Goal: Information Seeking & Learning: Learn about a topic

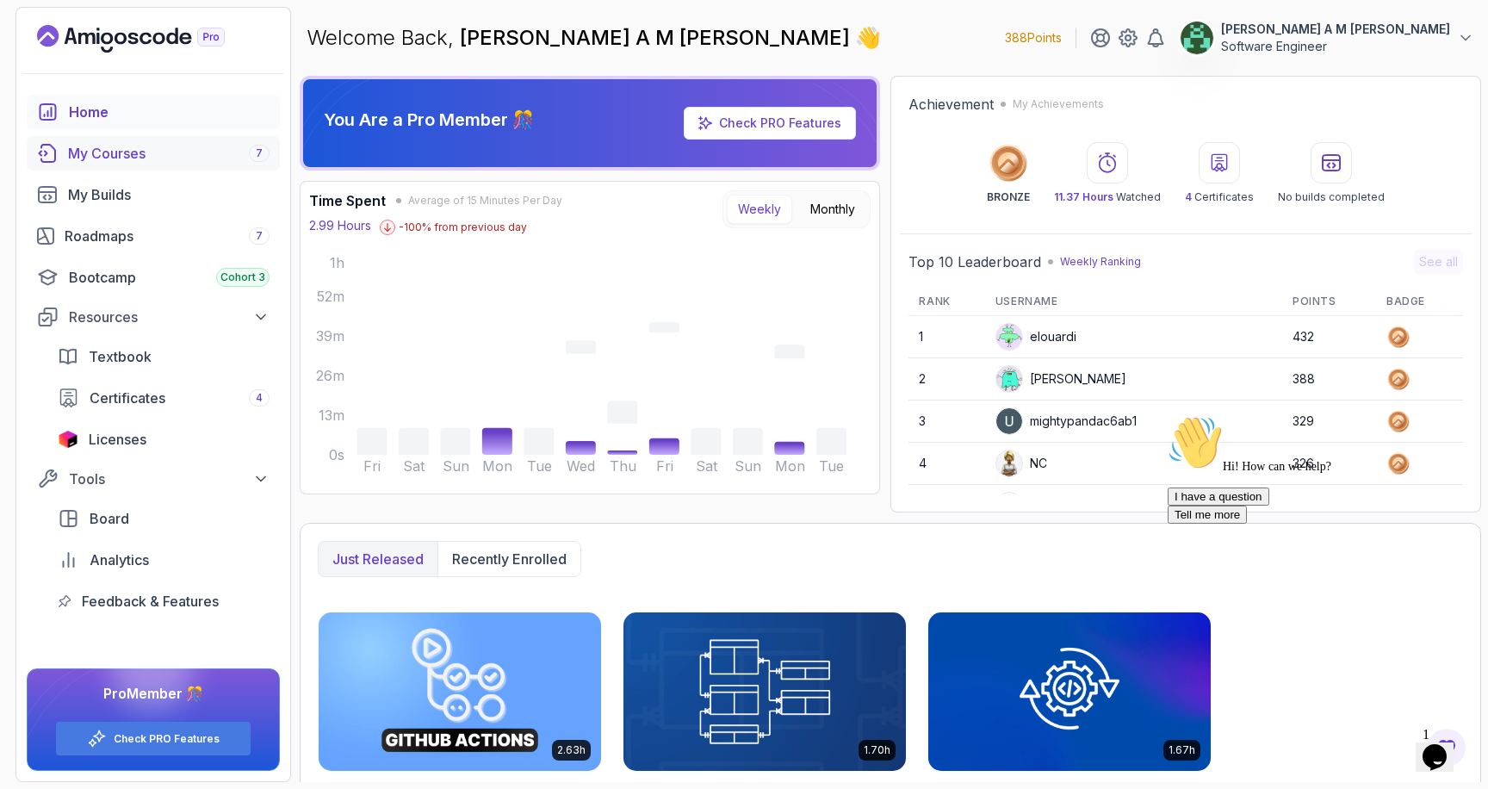
click at [202, 158] on div "My Courses 7" at bounding box center [169, 153] width 202 height 21
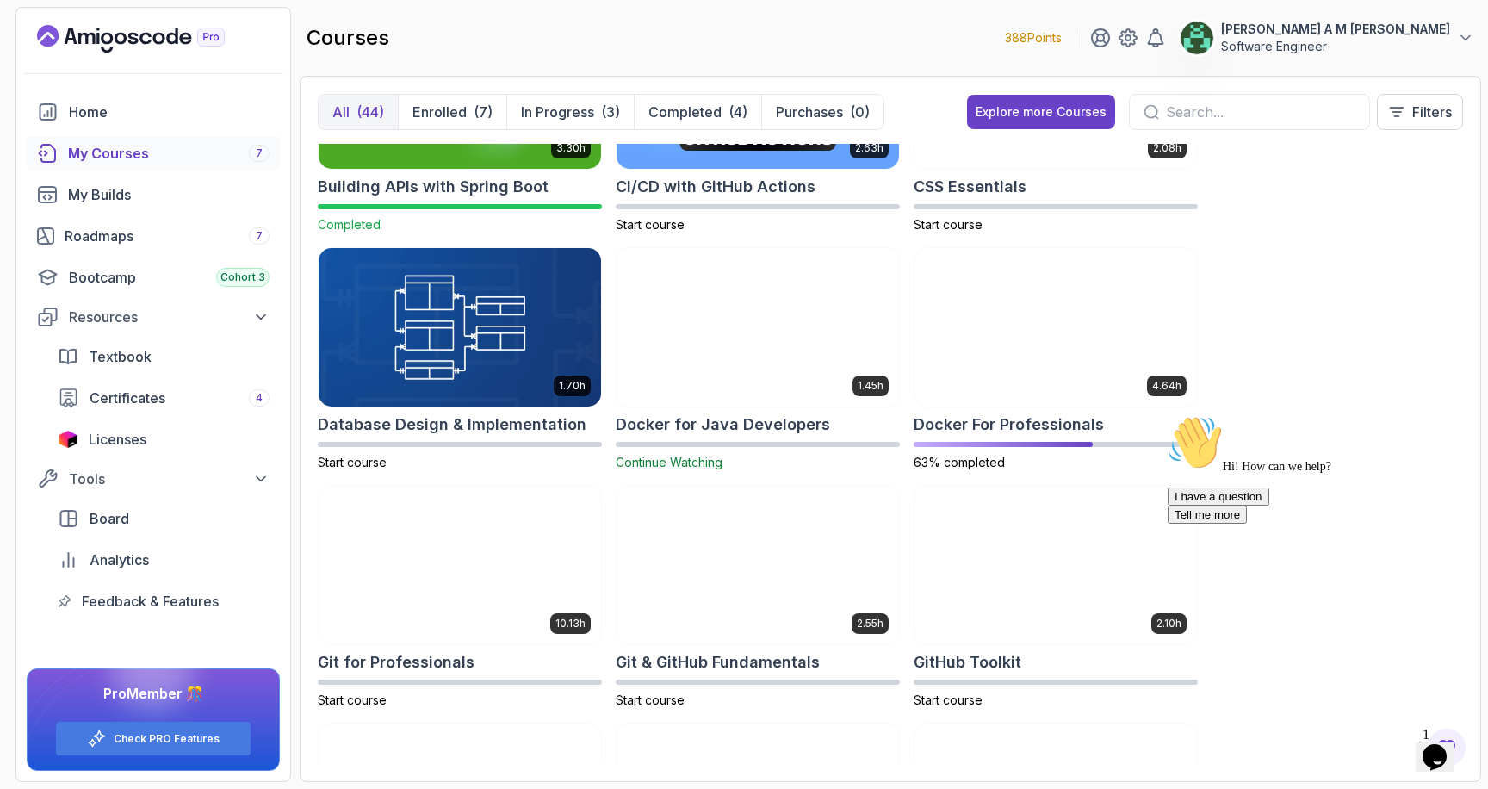
scroll to position [416, 0]
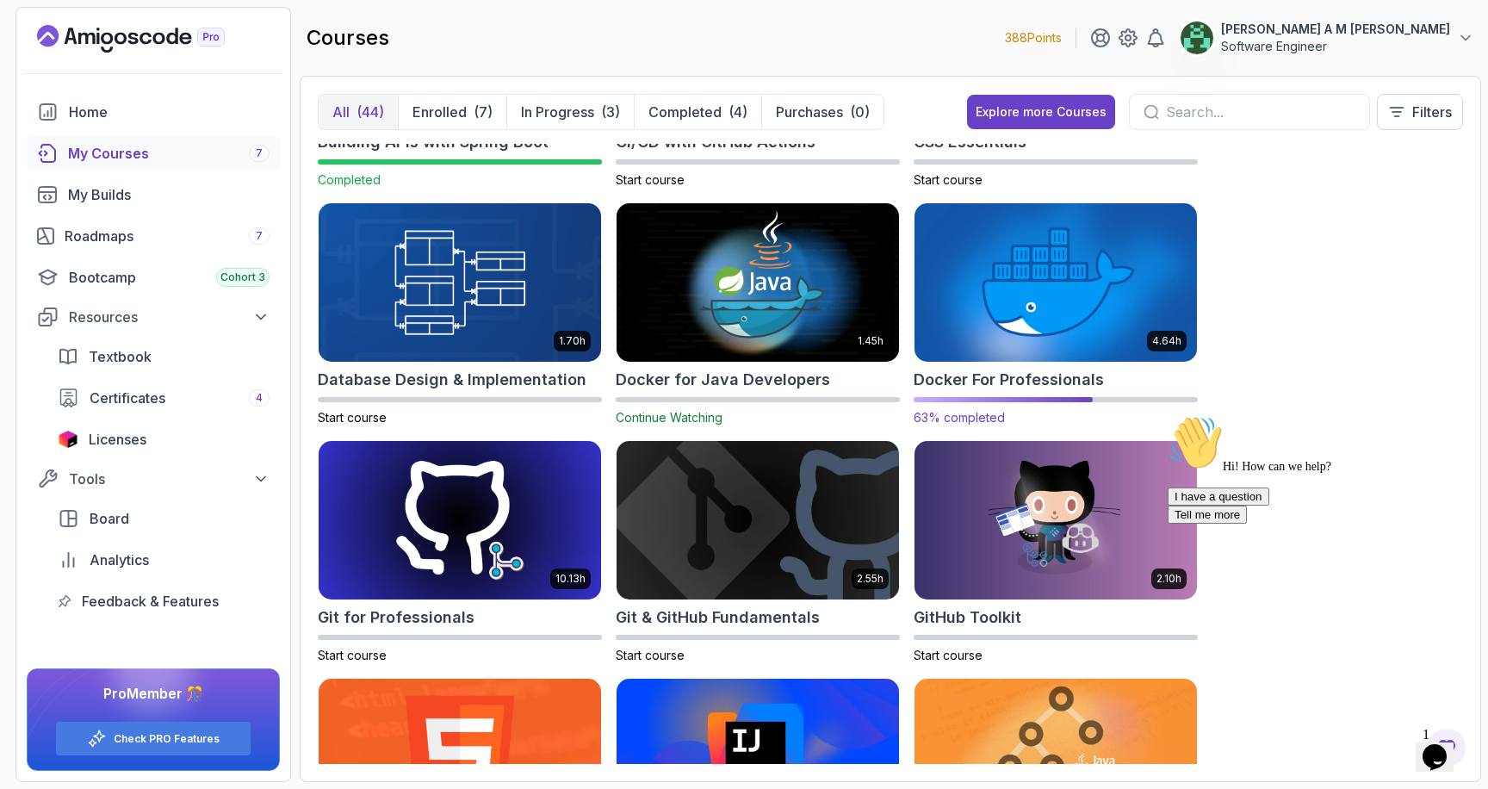
click at [1062, 335] on img at bounding box center [1056, 283] width 296 height 166
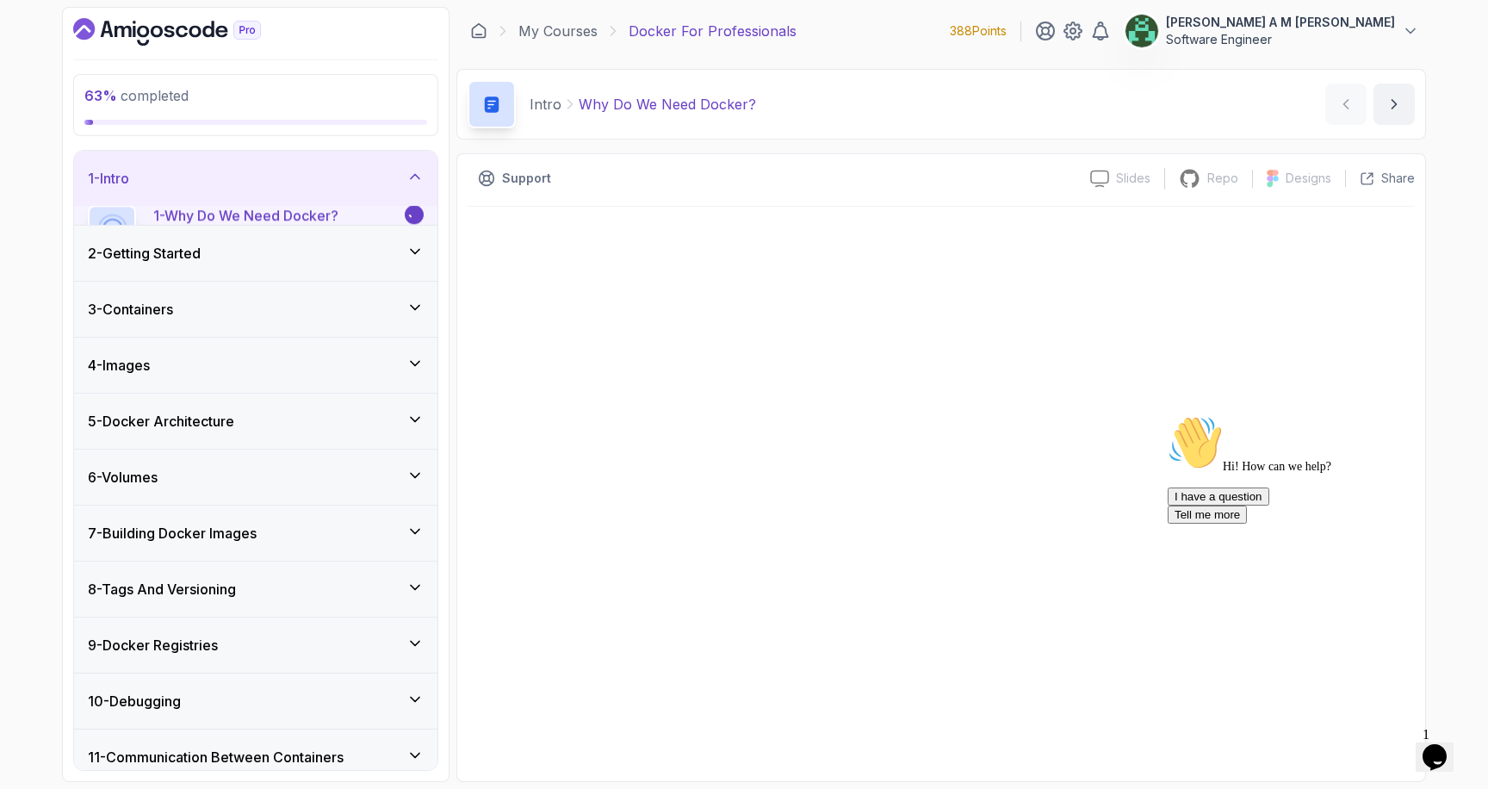
click at [1168, 415] on icon "Chat attention grabber" at bounding box center [1168, 415] width 0 height 0
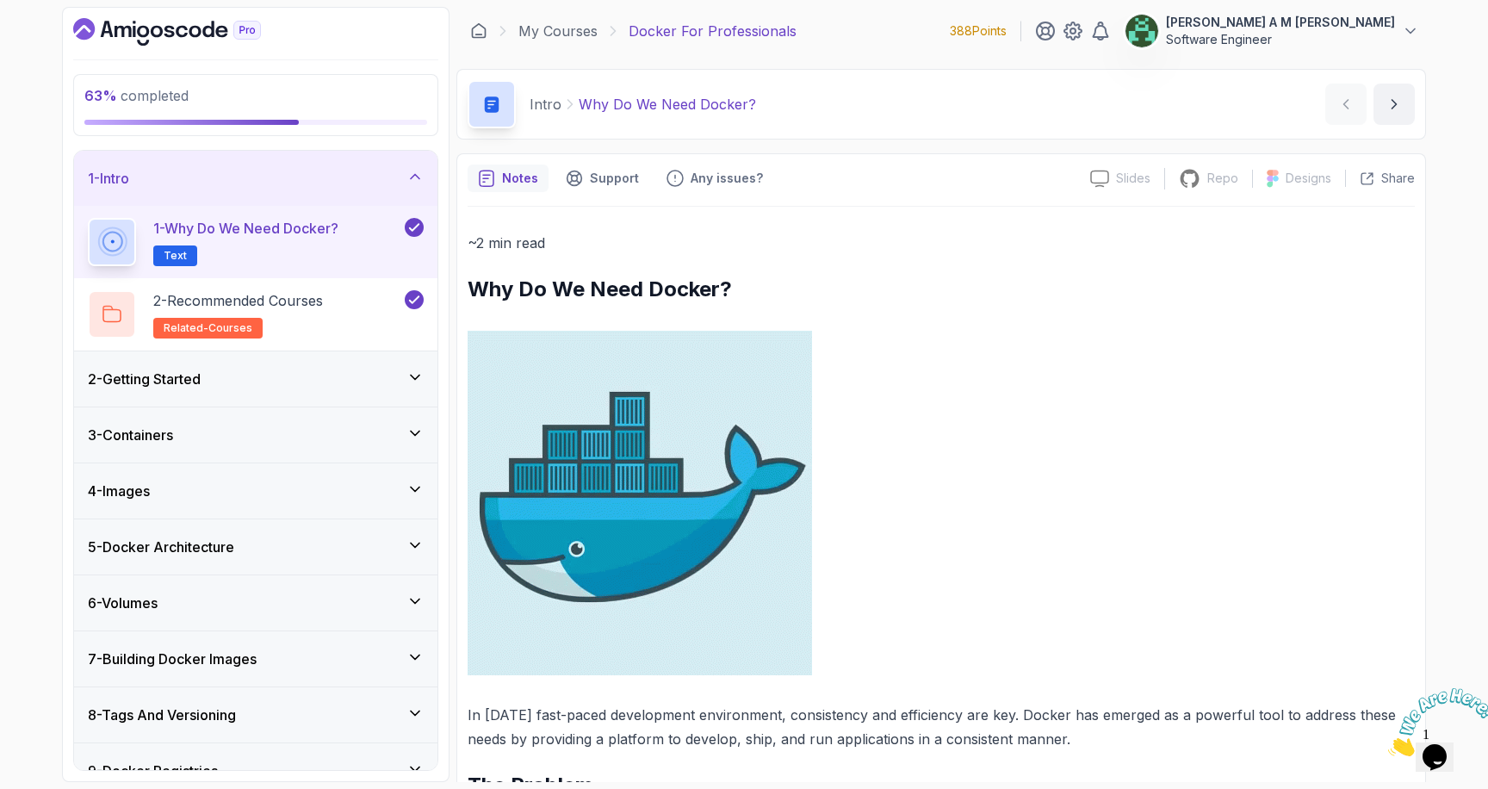
click at [1388, 744] on icon "Close" at bounding box center [1388, 751] width 0 height 15
click at [424, 178] on div "1 - Intro" at bounding box center [255, 178] width 363 height 55
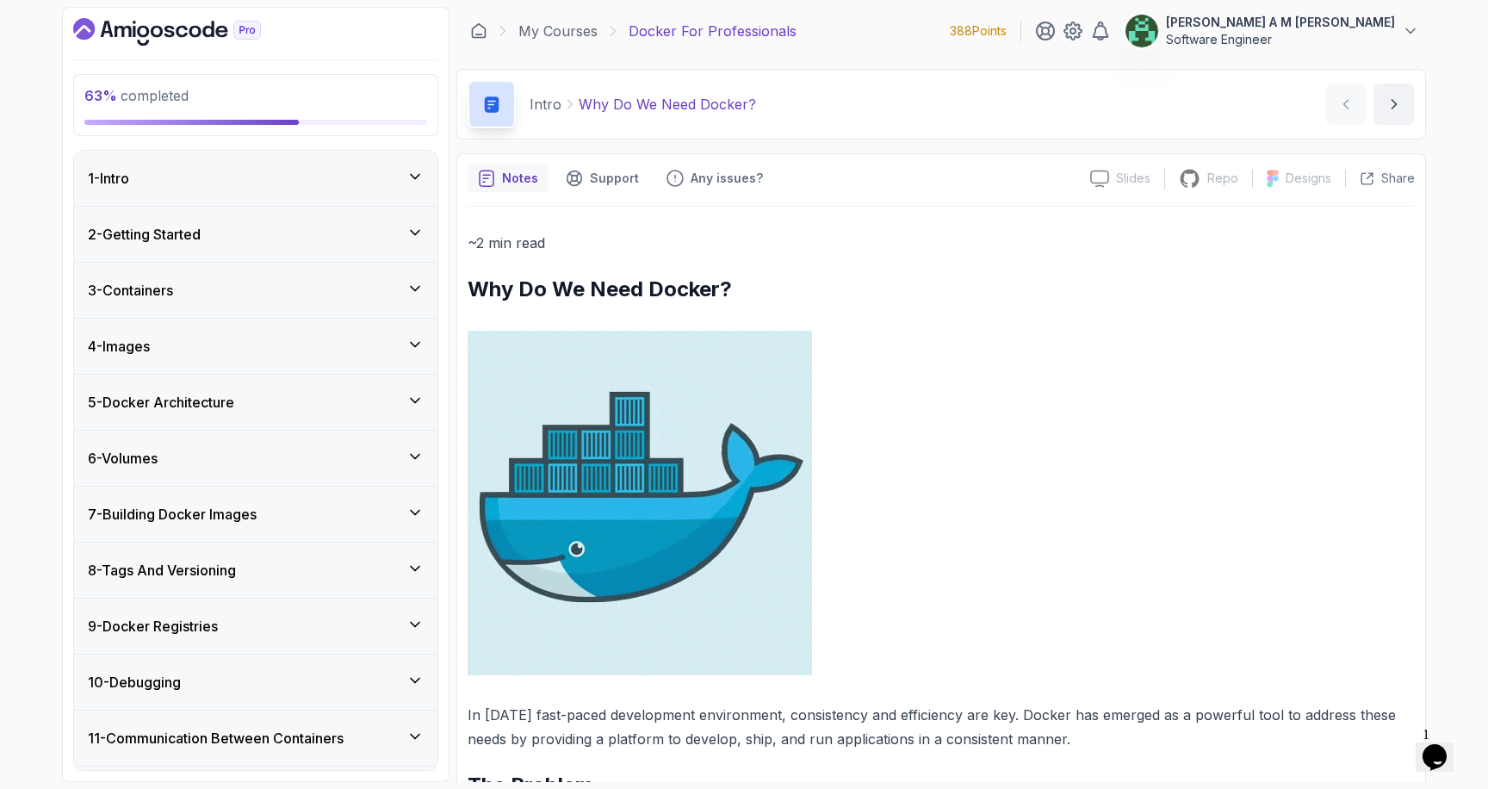
scroll to position [60, 0]
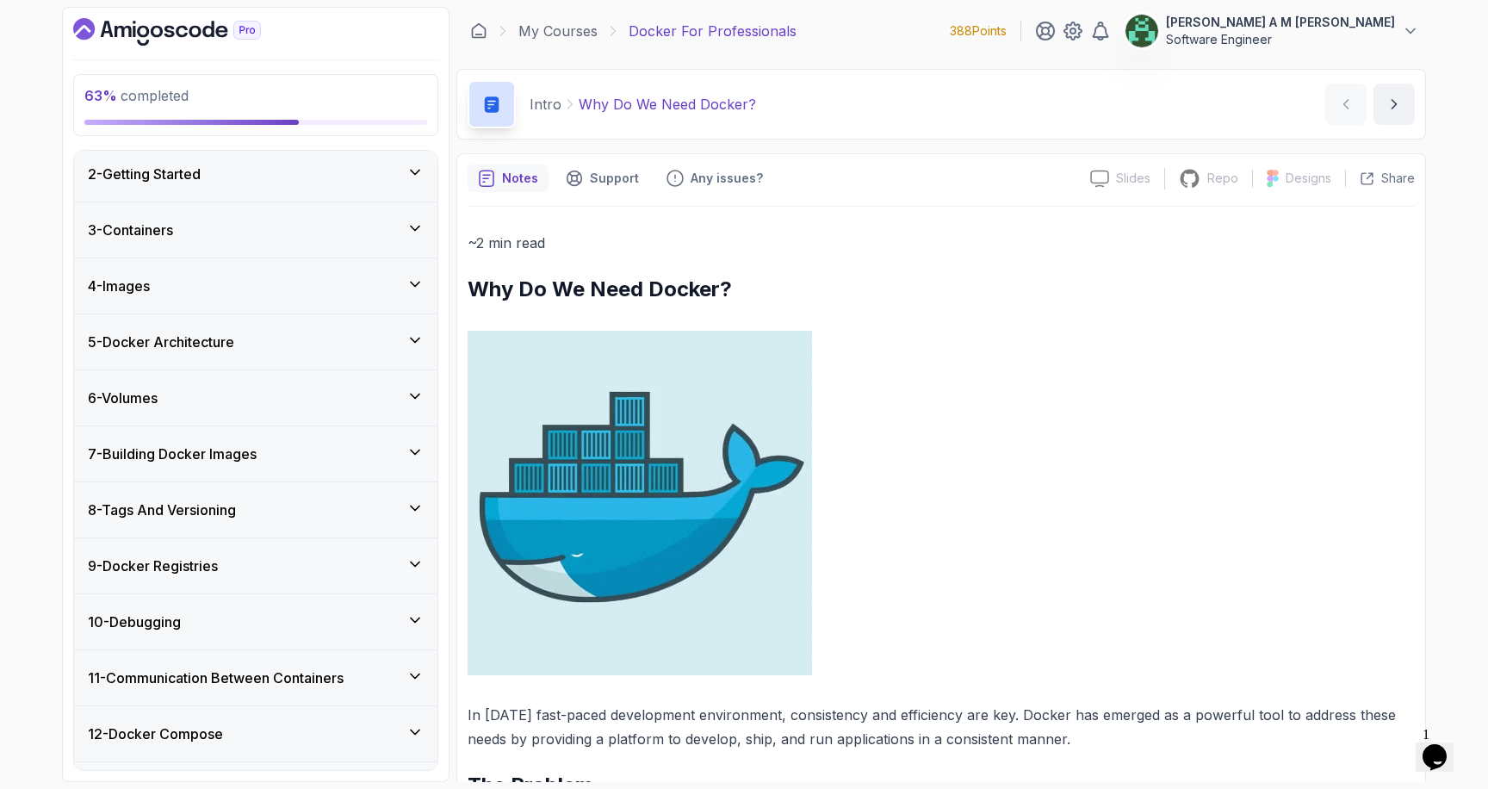
click at [307, 444] on div "7 - Building Docker Images" at bounding box center [256, 454] width 336 height 21
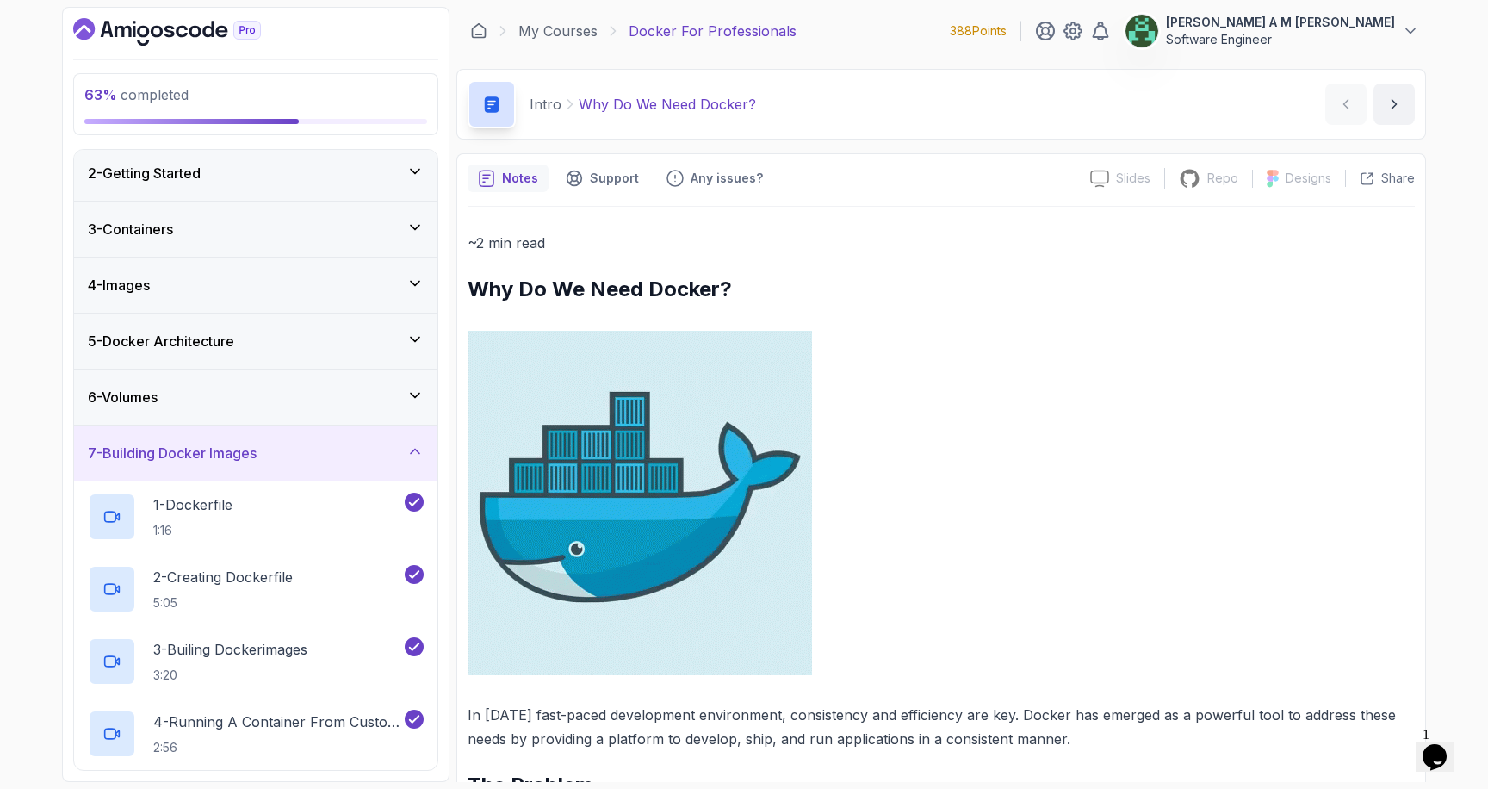
click at [307, 444] on div "7 - Building Docker Images" at bounding box center [256, 453] width 336 height 21
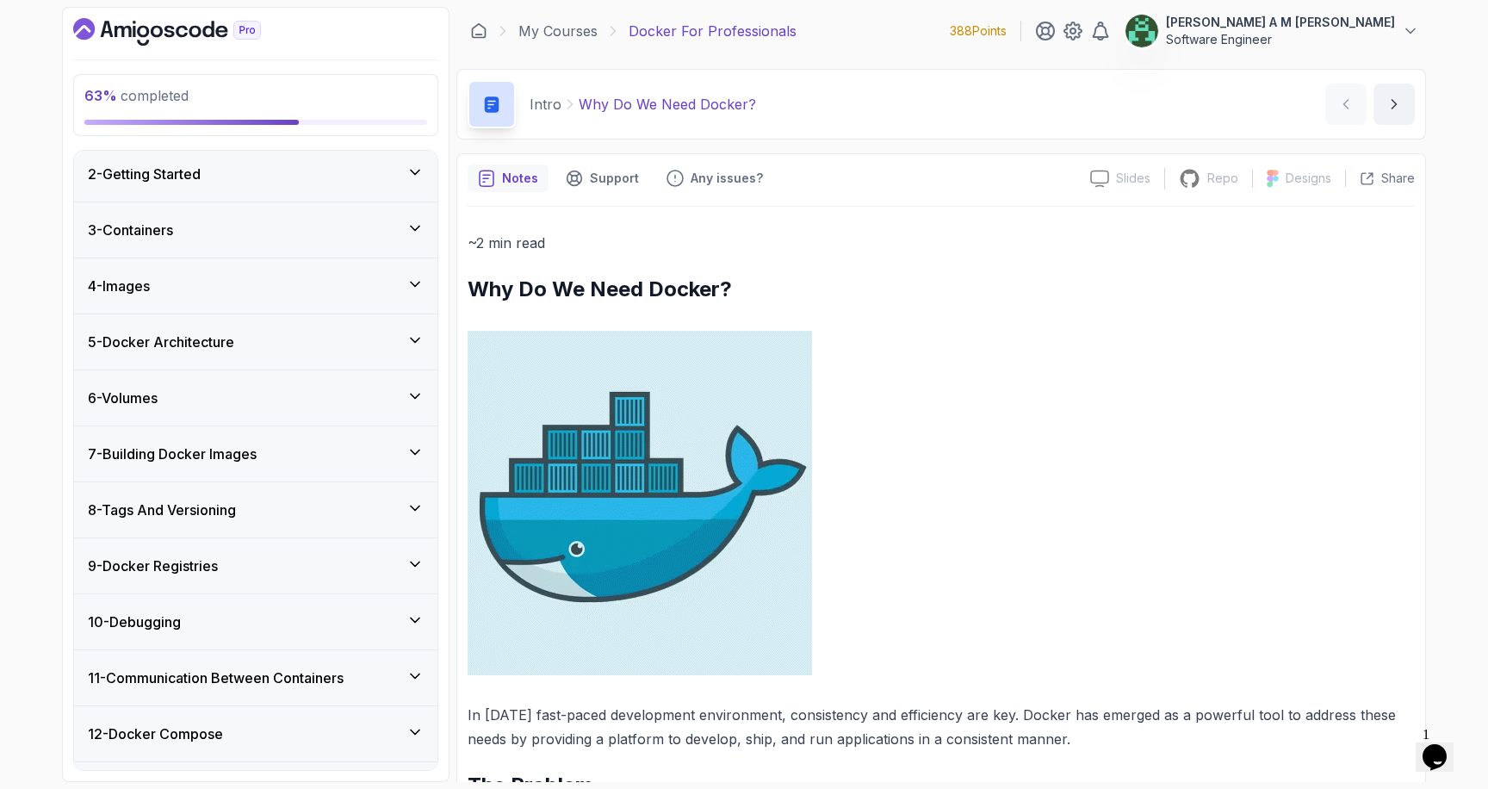
scroll to position [113, 0]
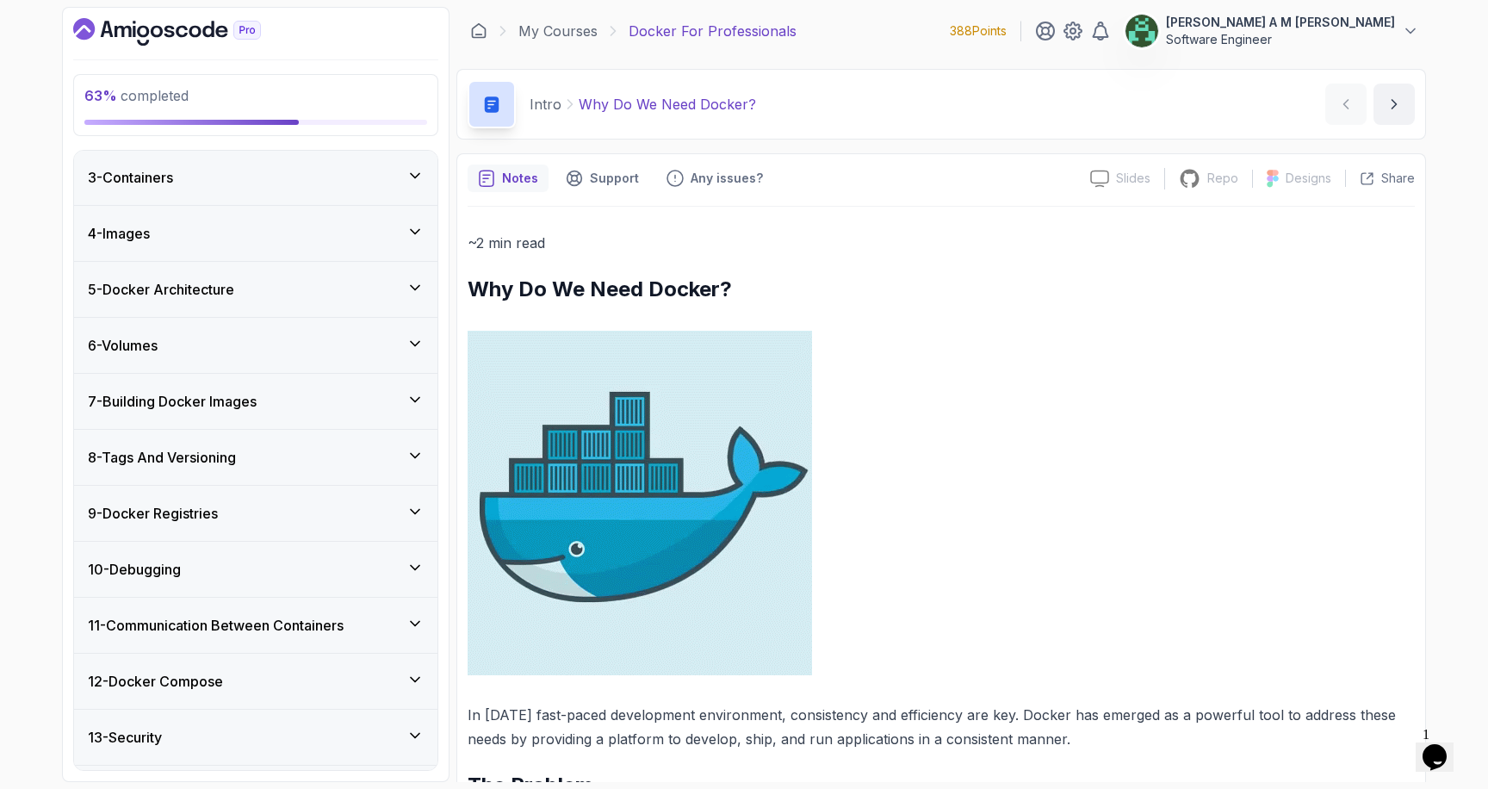
click at [289, 497] on div "9 - Docker Registries" at bounding box center [255, 513] width 363 height 55
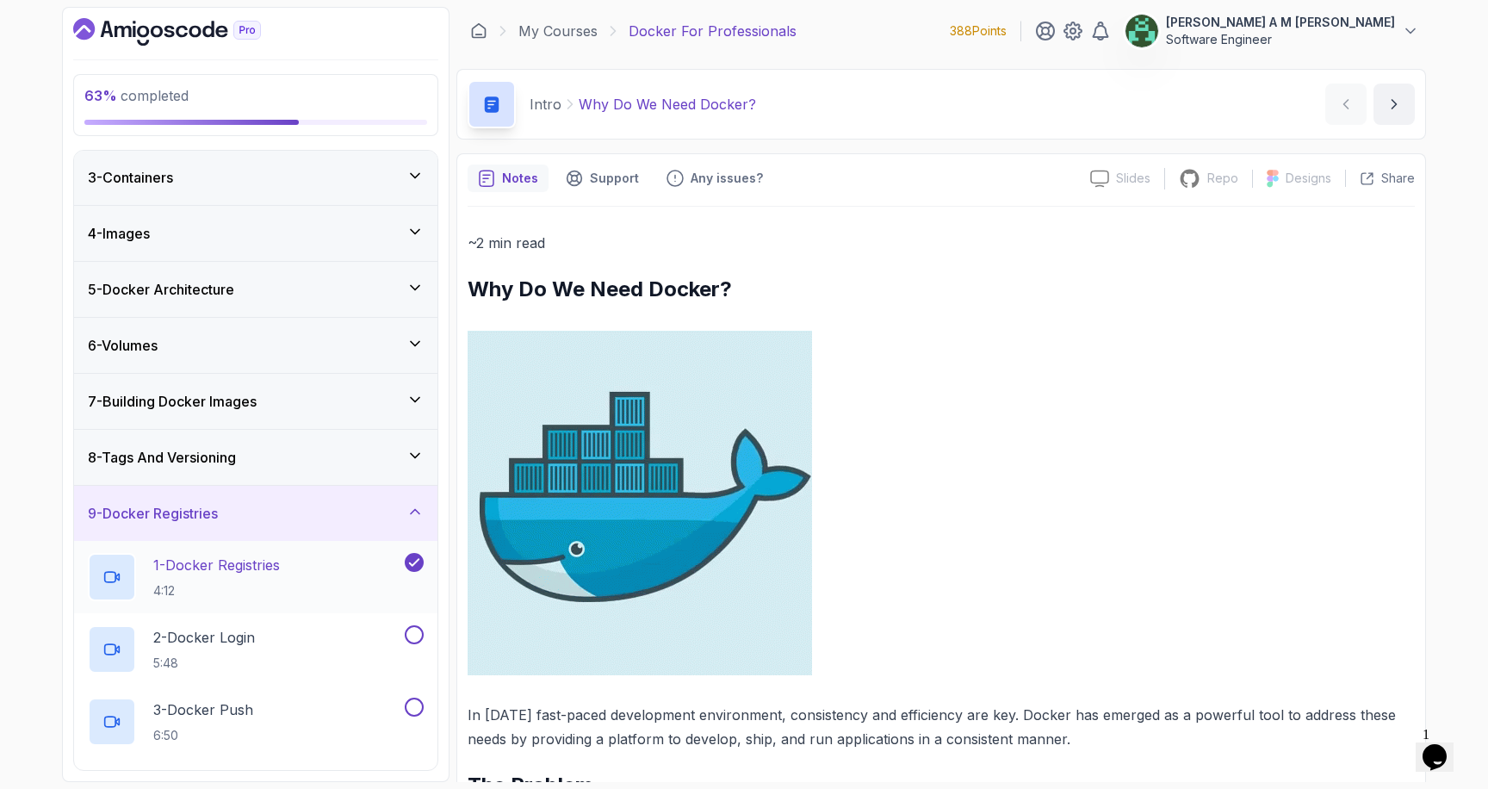
click at [247, 571] on p "1 - Docker Registries" at bounding box center [216, 565] width 127 height 21
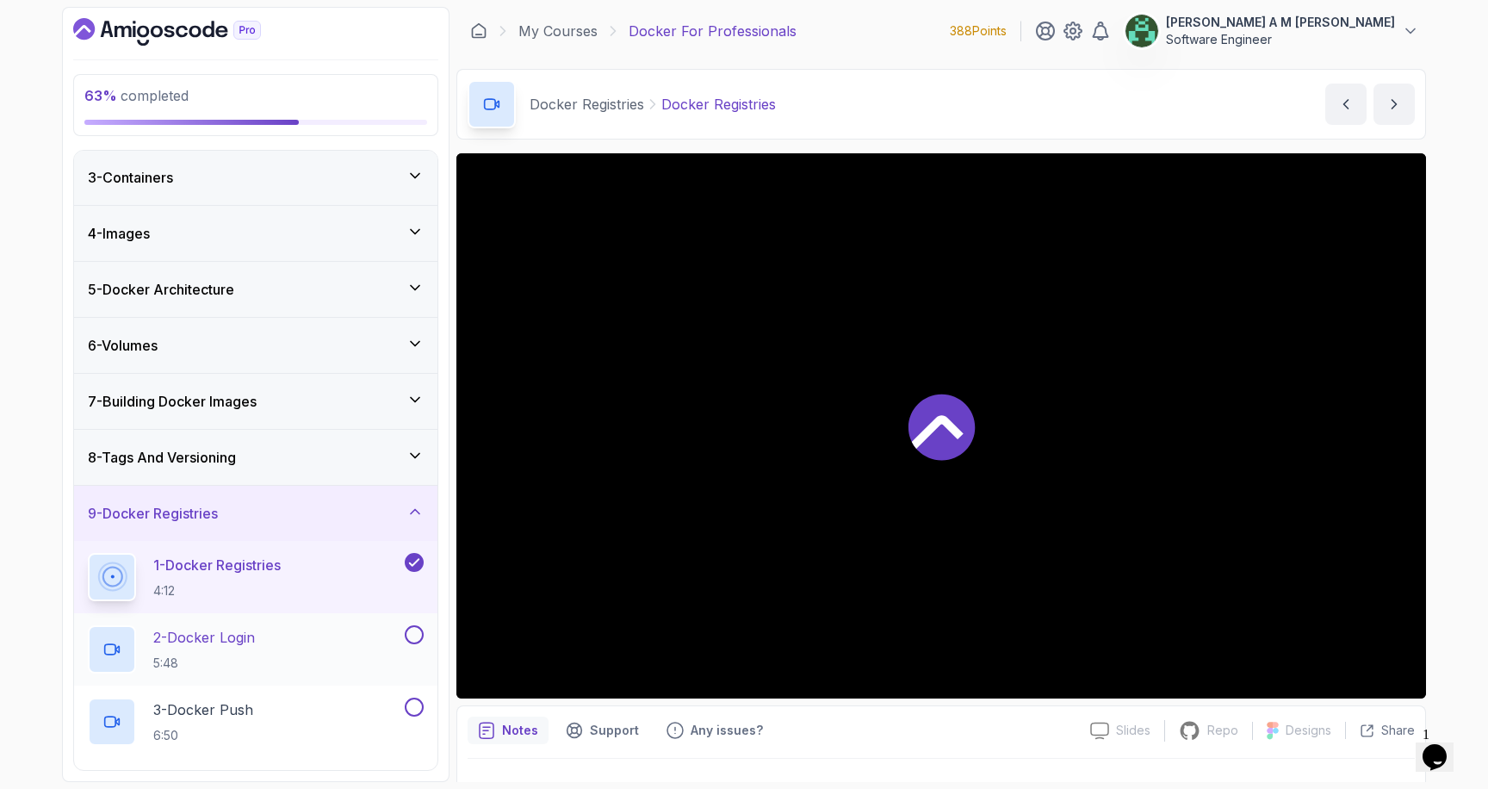
click at [255, 643] on p "2 - Docker Login" at bounding box center [204, 637] width 102 height 21
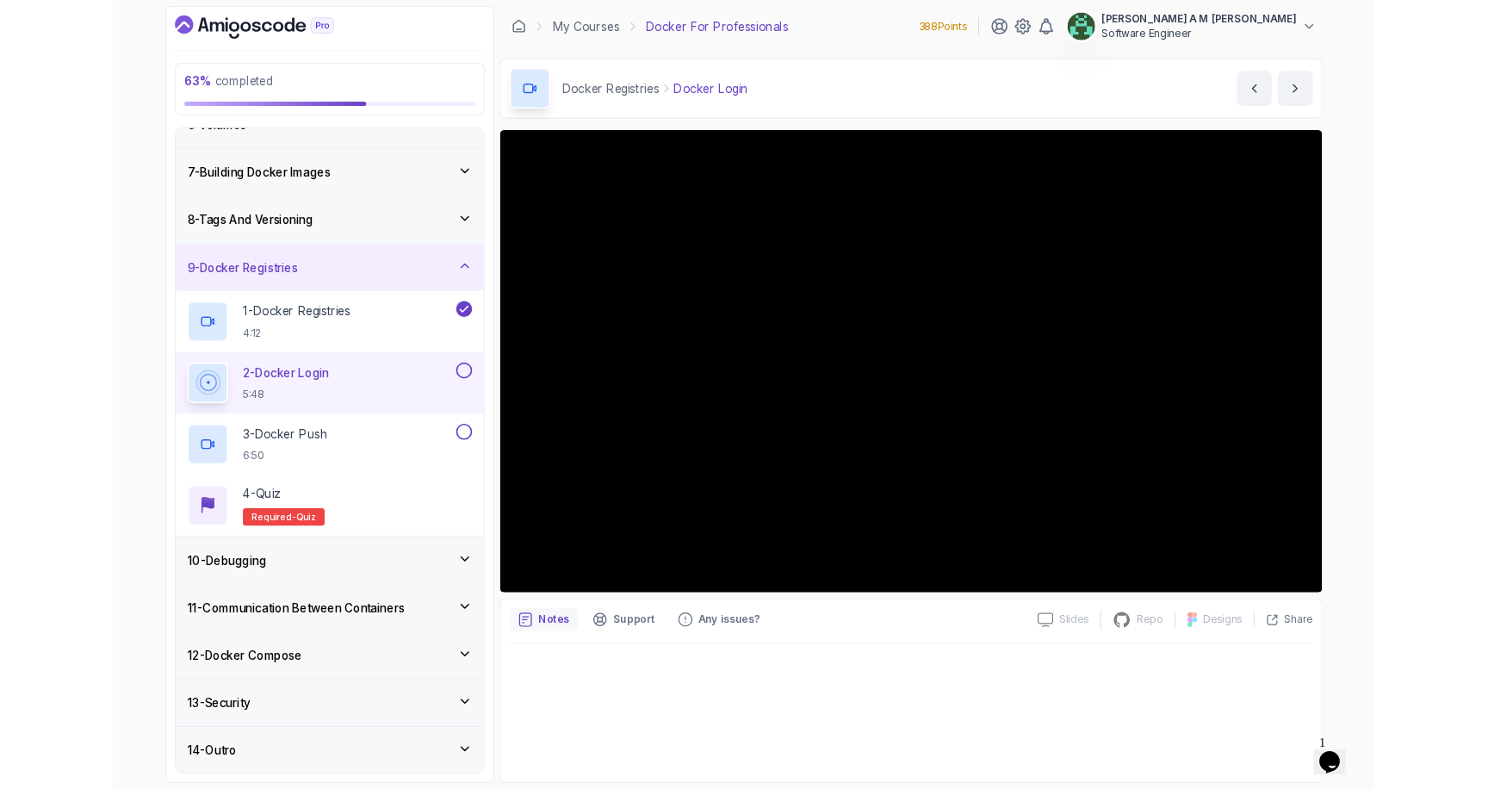
scroll to position [419, 0]
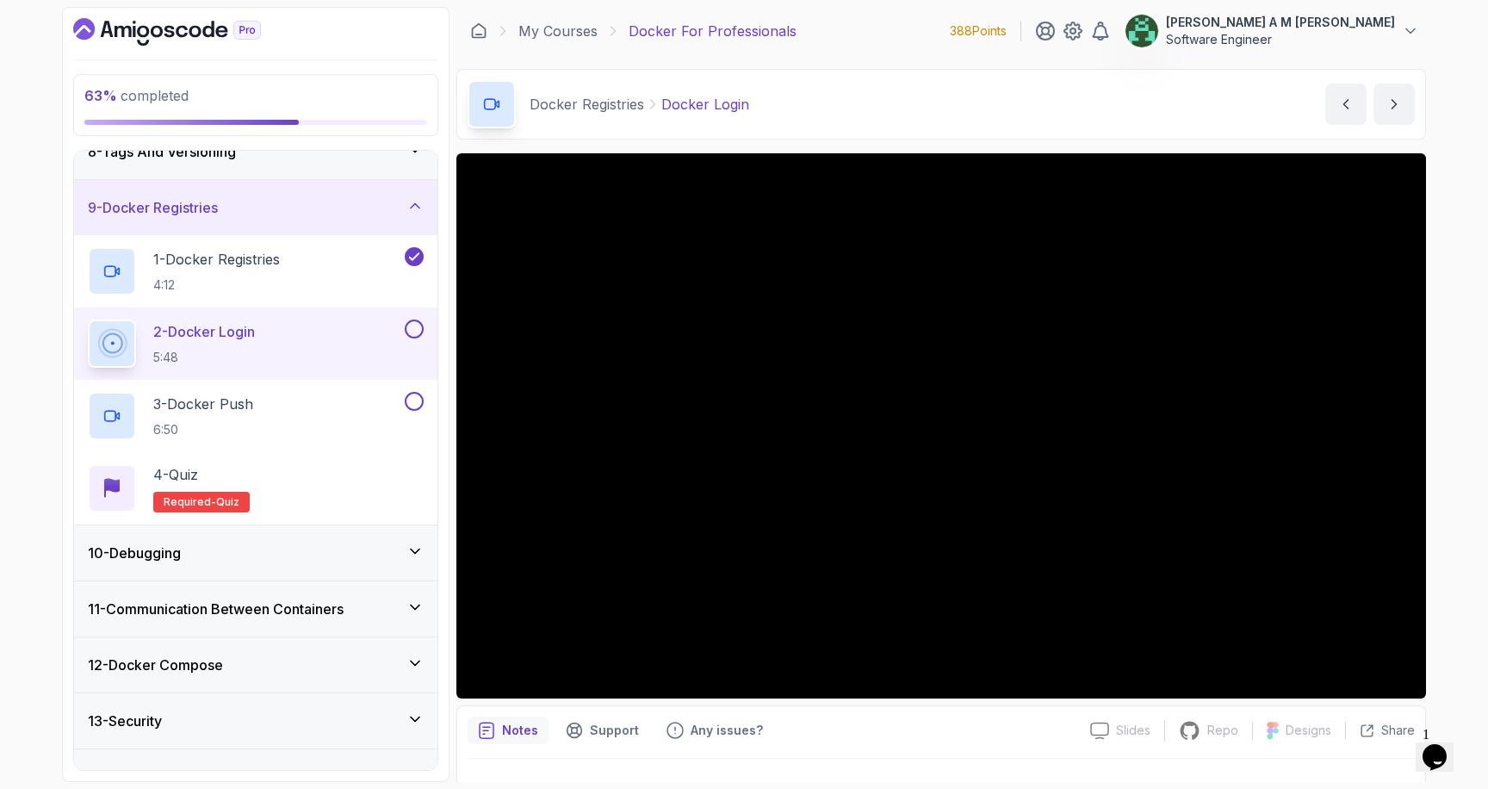
click at [413, 327] on button at bounding box center [414, 329] width 19 height 19
click at [233, 403] on p "3 - Docker Push" at bounding box center [203, 404] width 100 height 21
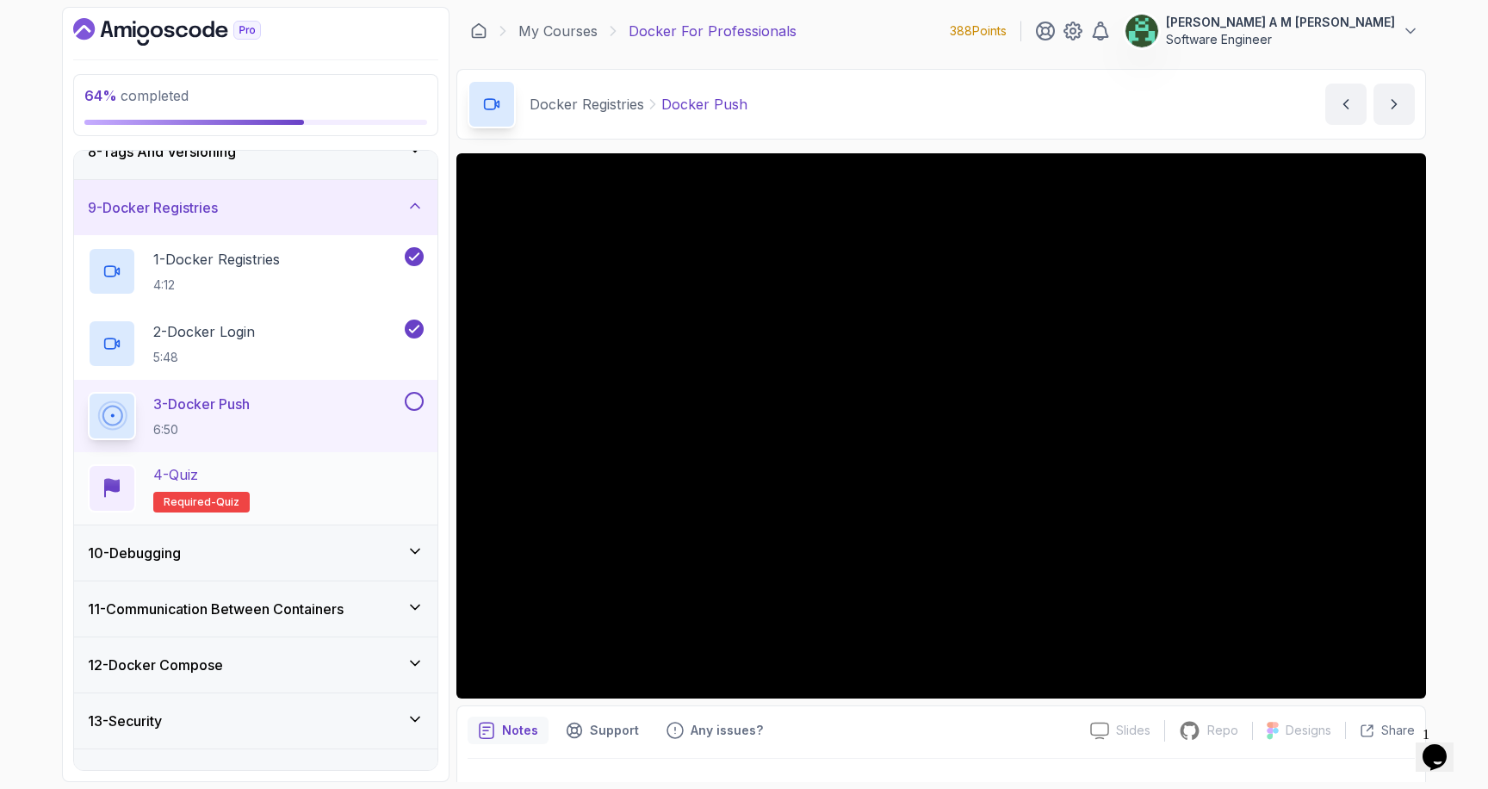
scroll to position [452, 0]
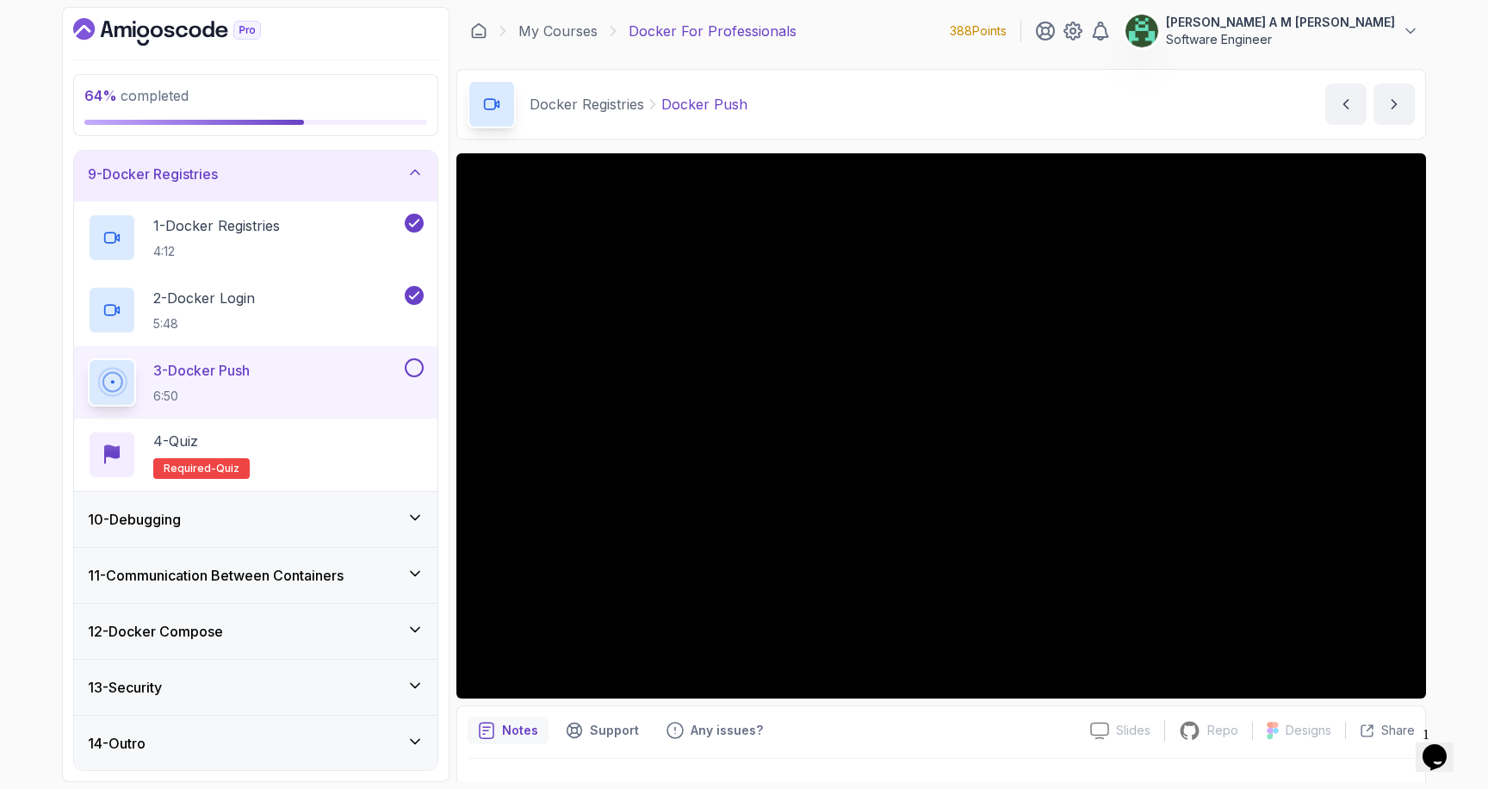
click at [421, 362] on button at bounding box center [414, 367] width 19 height 19
click at [360, 464] on div "4 - Quiz Required- quiz" at bounding box center [256, 455] width 336 height 48
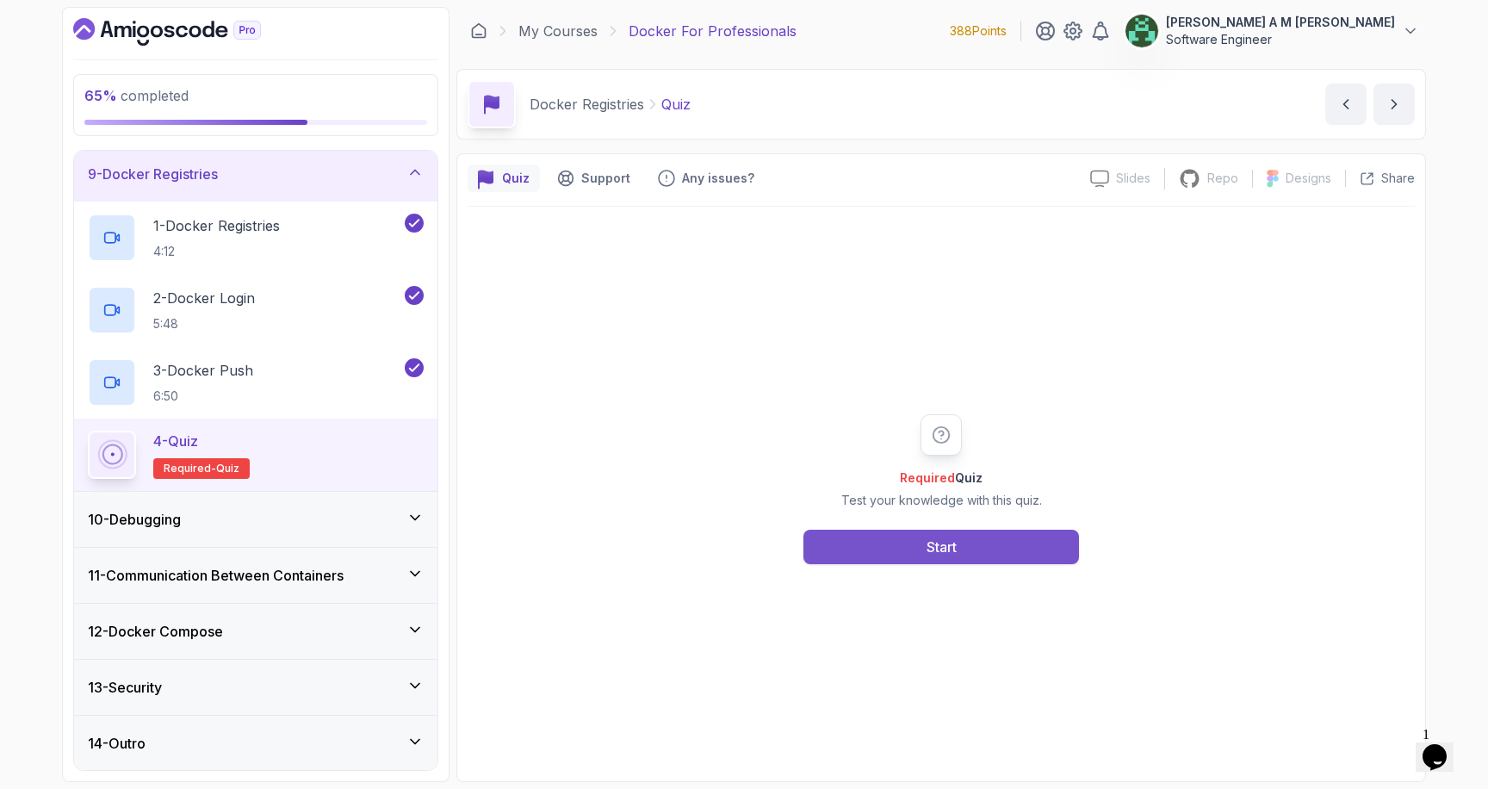
click at [835, 549] on button "Start" at bounding box center [942, 547] width 276 height 34
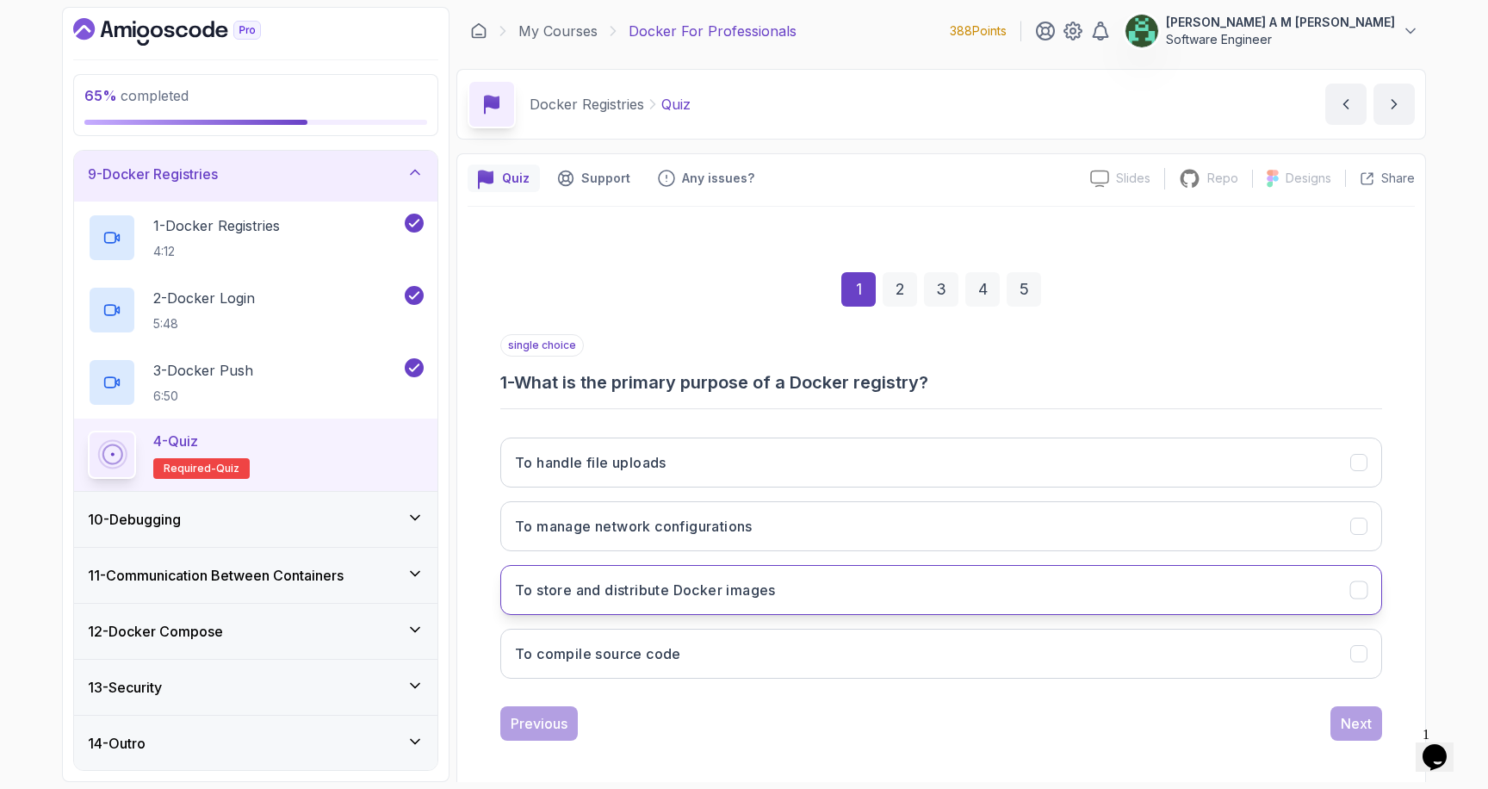
click at [533, 589] on h3 "To store and distribute Docker images" at bounding box center [645, 590] width 261 height 21
click at [1344, 717] on div "Next" at bounding box center [1356, 723] width 31 height 21
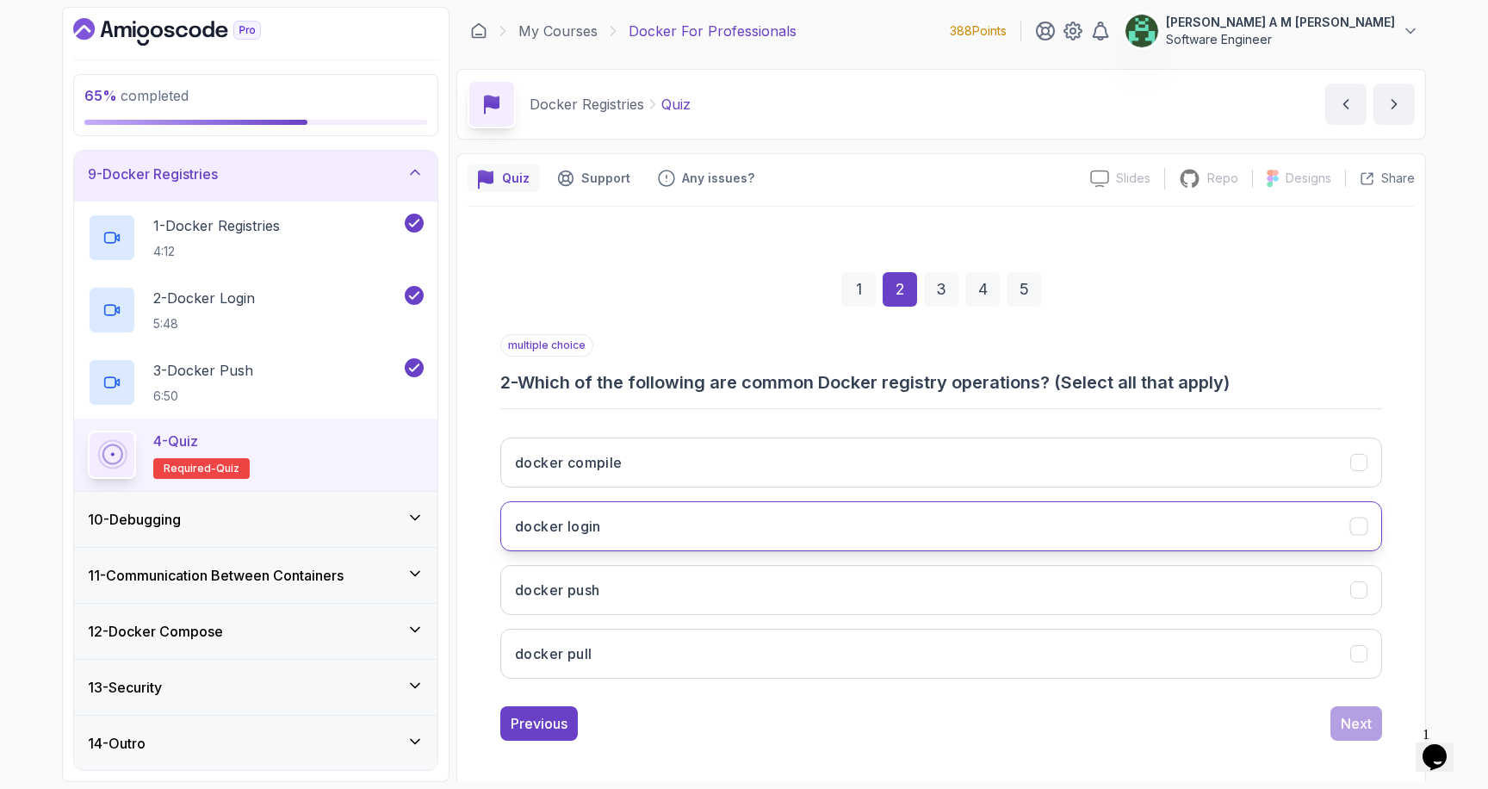
click at [992, 532] on button "docker login" at bounding box center [941, 526] width 882 height 50
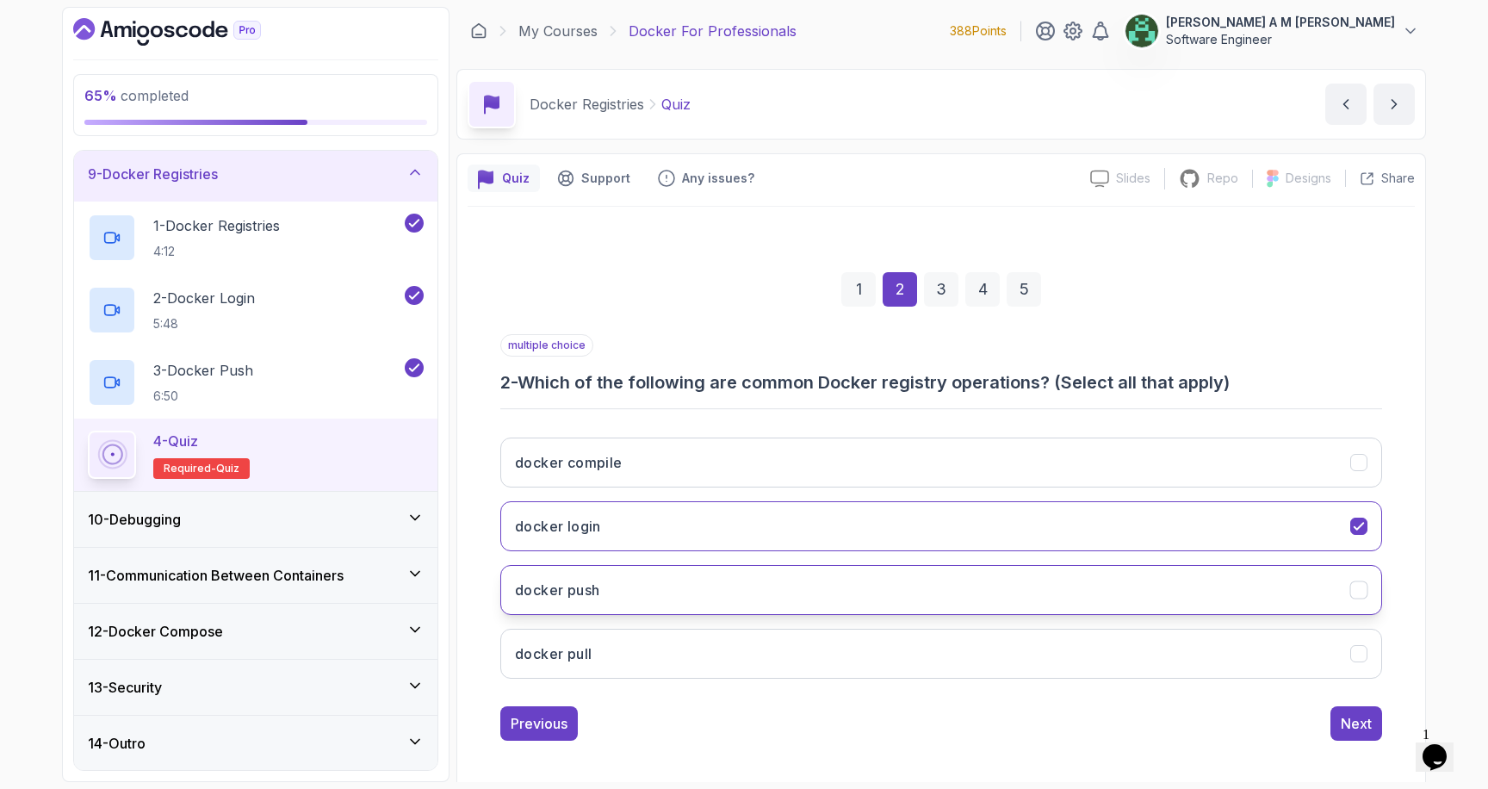
click at [966, 588] on button "docker push" at bounding box center [941, 590] width 882 height 50
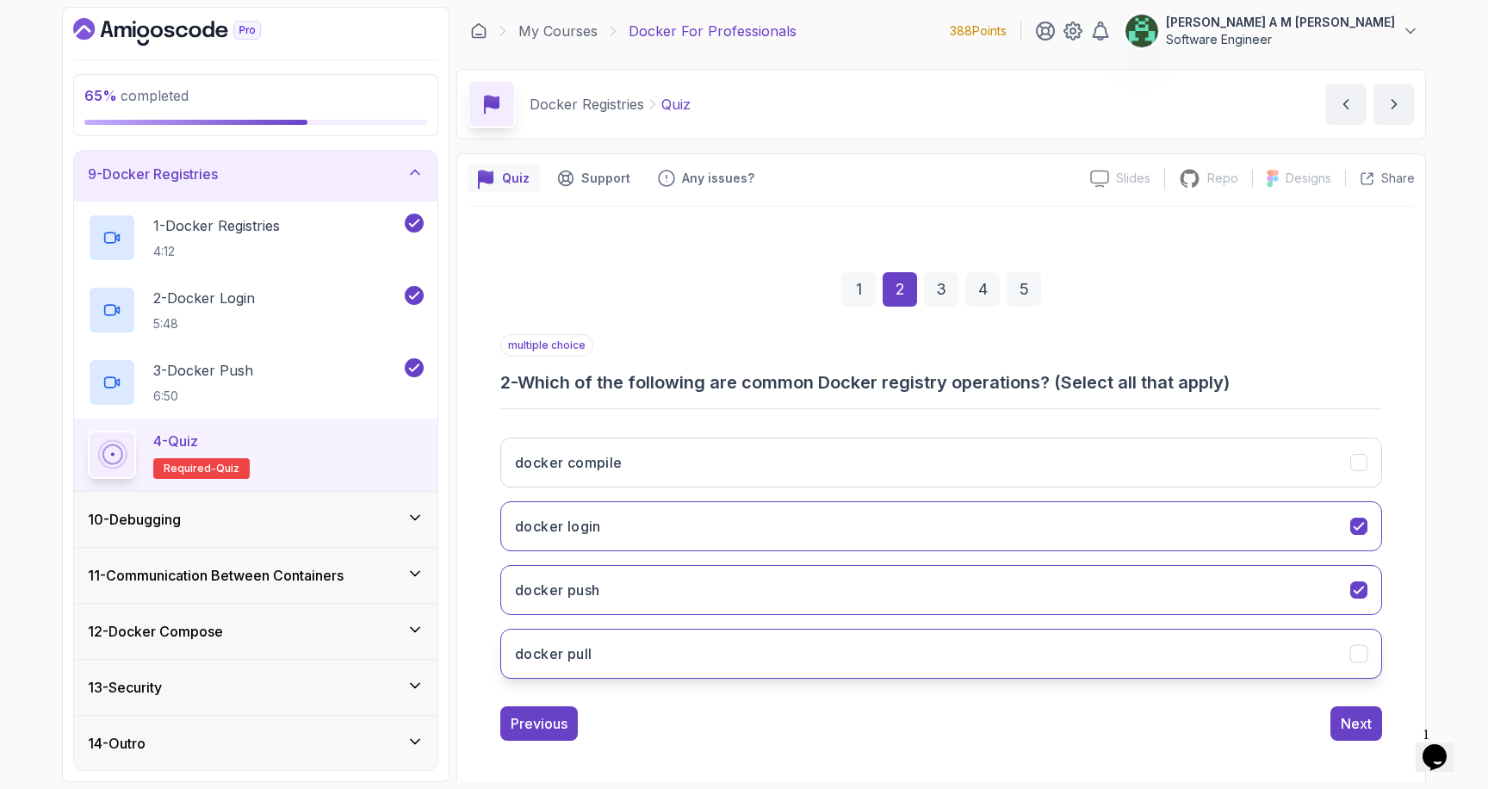
click at [962, 633] on button "docker pull" at bounding box center [941, 654] width 882 height 50
click at [1345, 723] on div "Next" at bounding box center [1356, 723] width 31 height 21
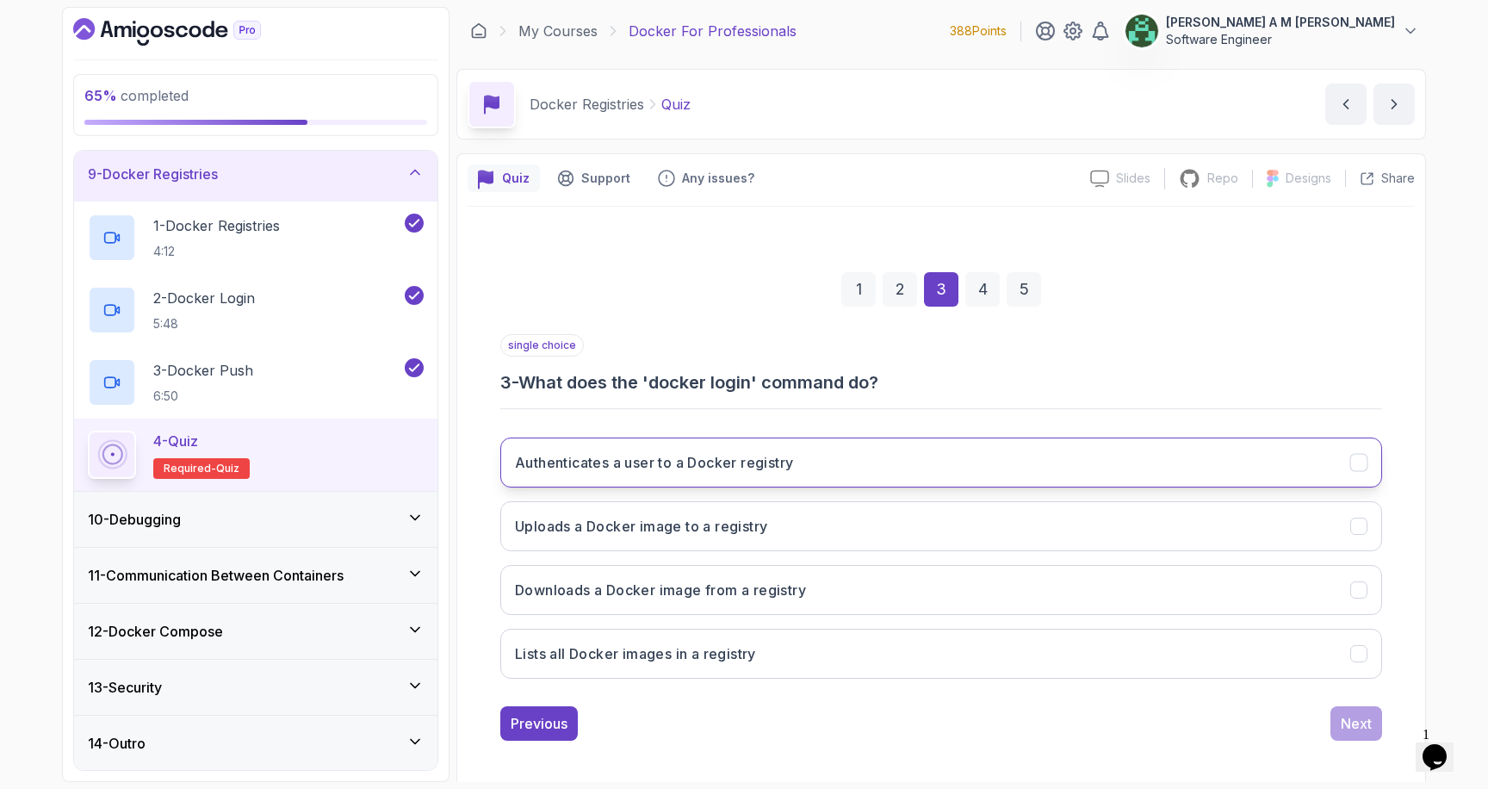
click at [943, 476] on button "Authenticates a user to a Docker registry" at bounding box center [941, 463] width 882 height 50
click at [1368, 710] on button "Next" at bounding box center [1357, 723] width 52 height 34
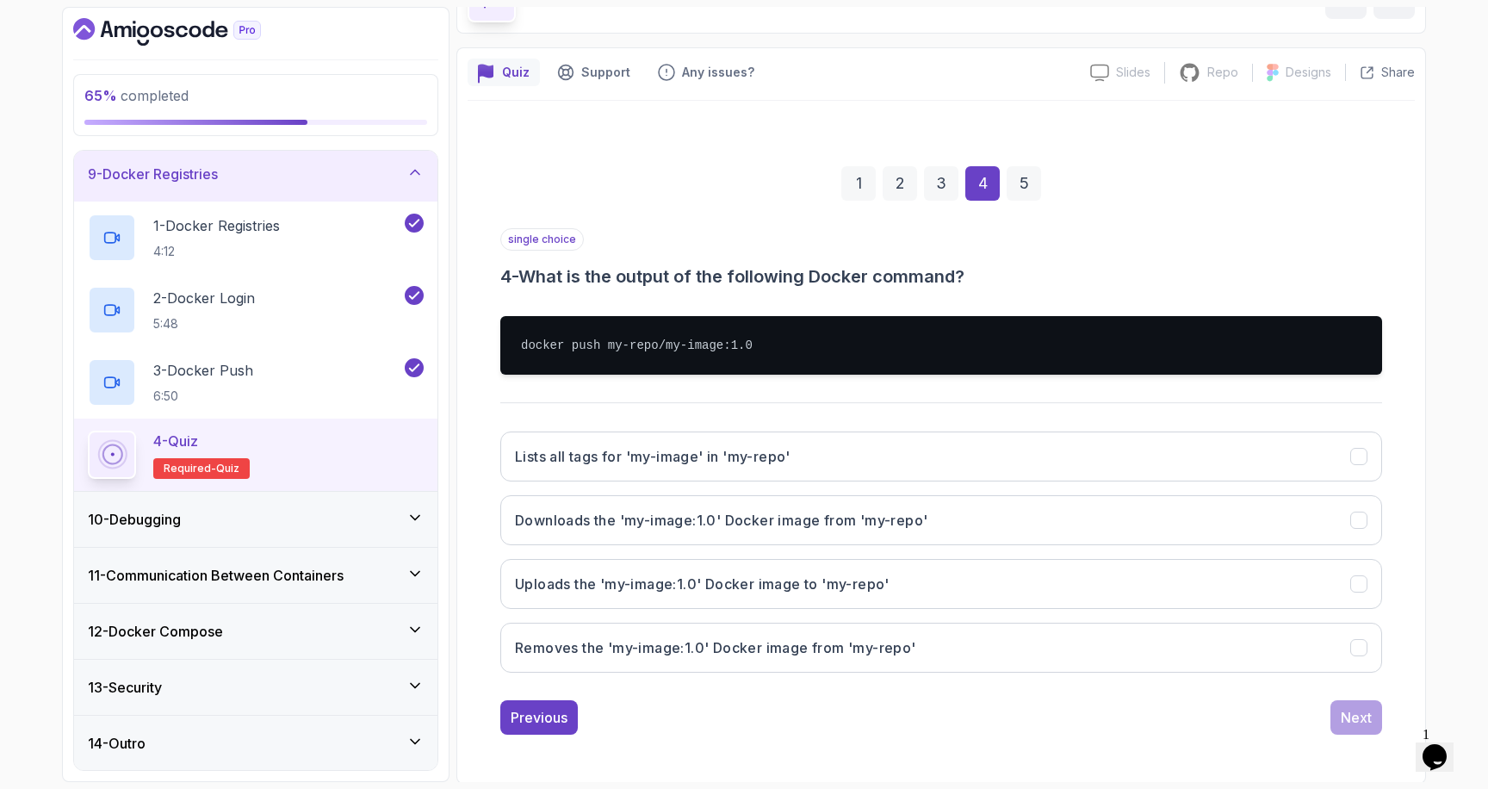
scroll to position [108, 0]
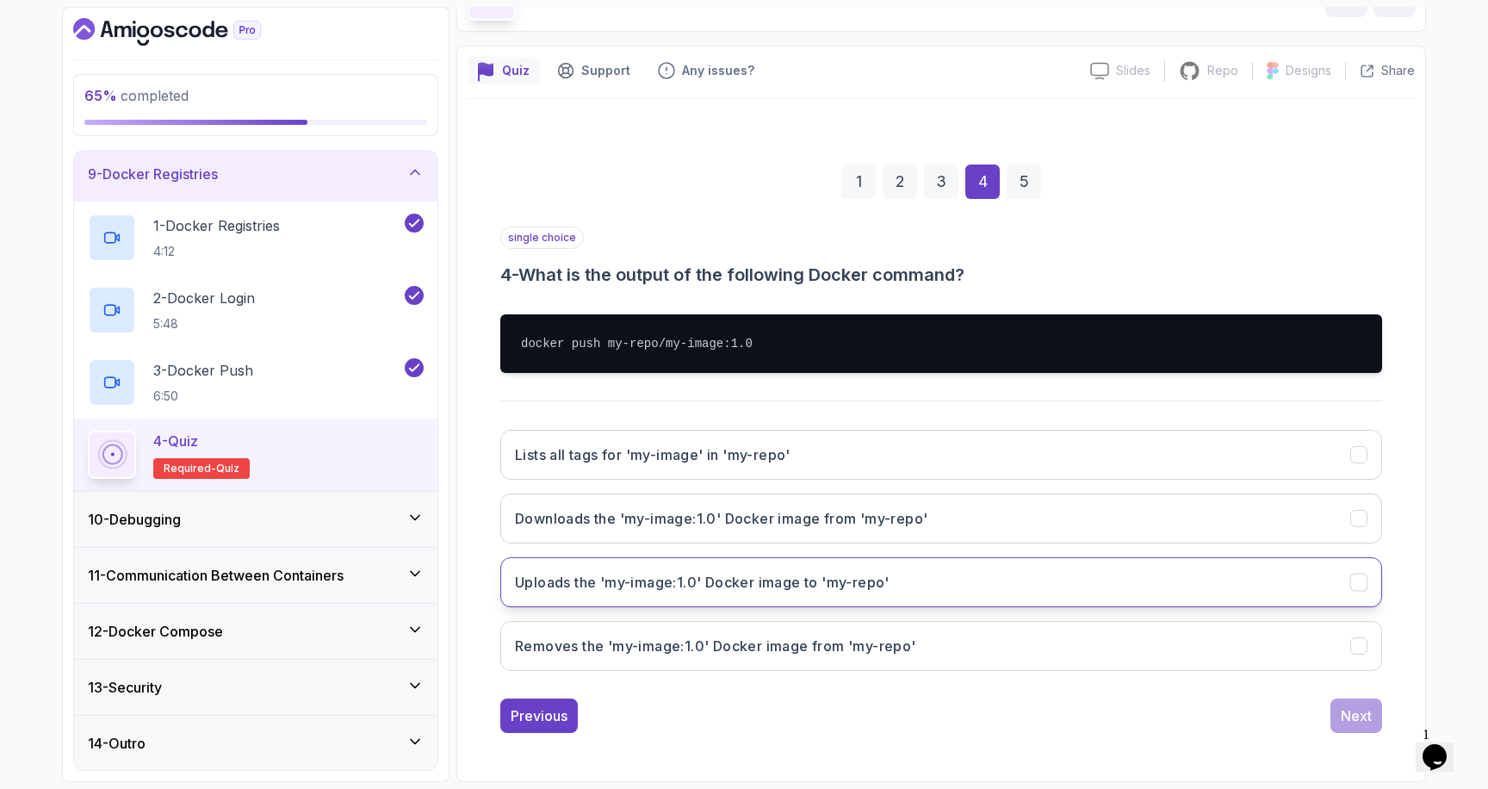
click at [564, 579] on h3 "Uploads the 'my-image:1.0' Docker image to 'my-repo'" at bounding box center [702, 582] width 375 height 21
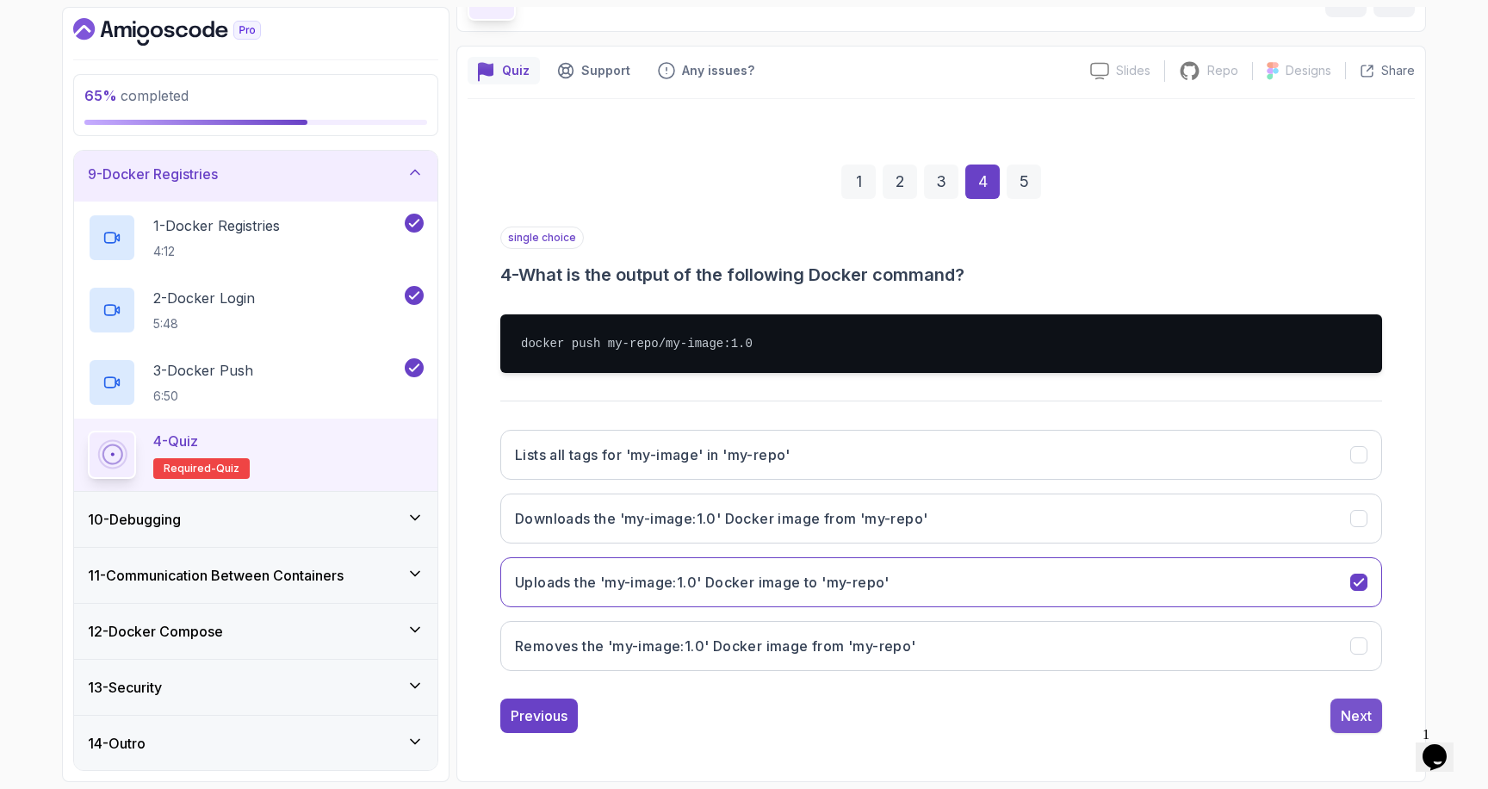
click at [1353, 712] on div "Next" at bounding box center [1356, 715] width 31 height 21
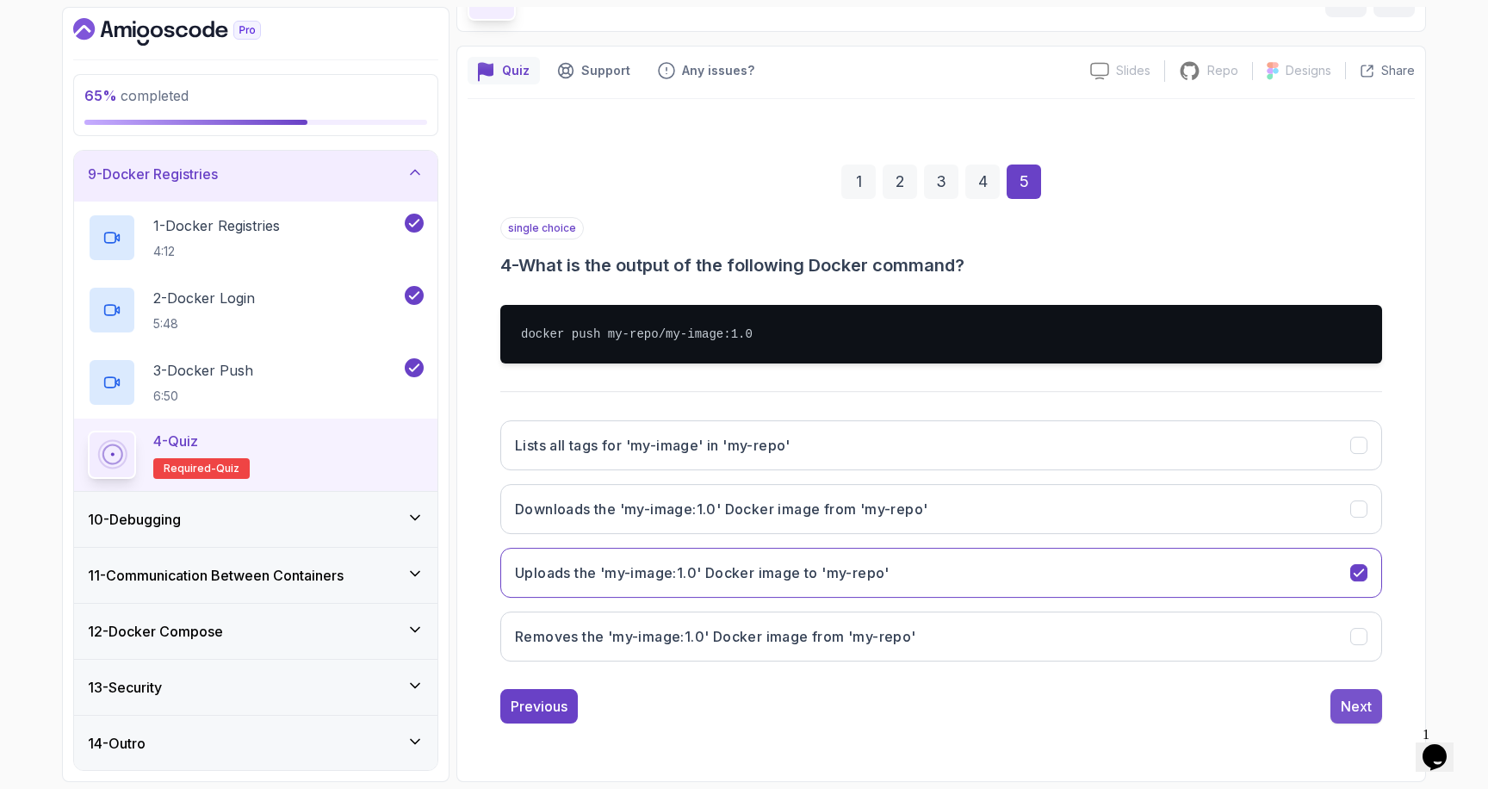
scroll to position [8, 0]
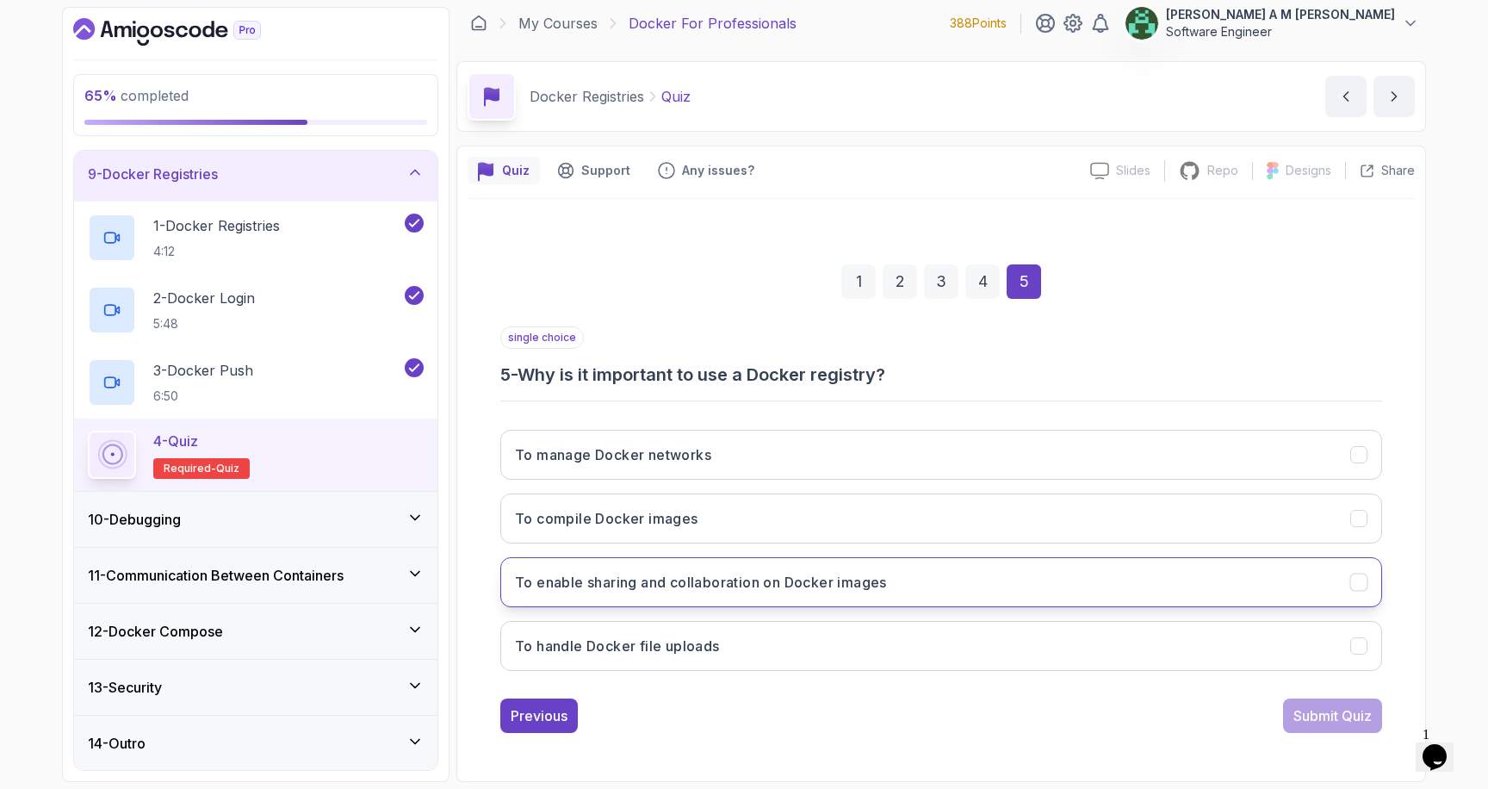
click at [553, 587] on h3 "To enable sharing and collaboration on Docker images" at bounding box center [701, 582] width 372 height 21
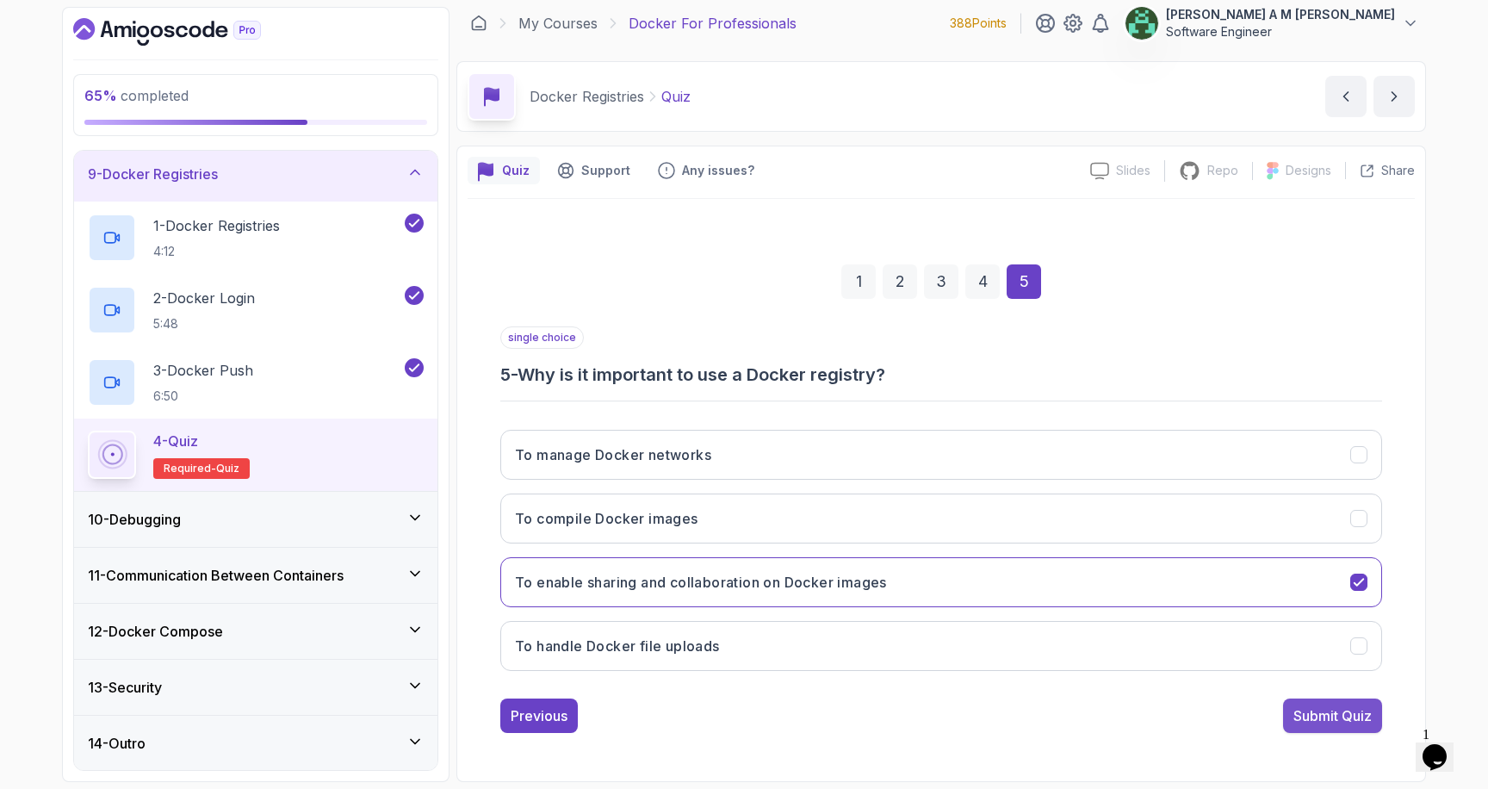
click at [1308, 718] on div "Submit Quiz" at bounding box center [1333, 715] width 78 height 21
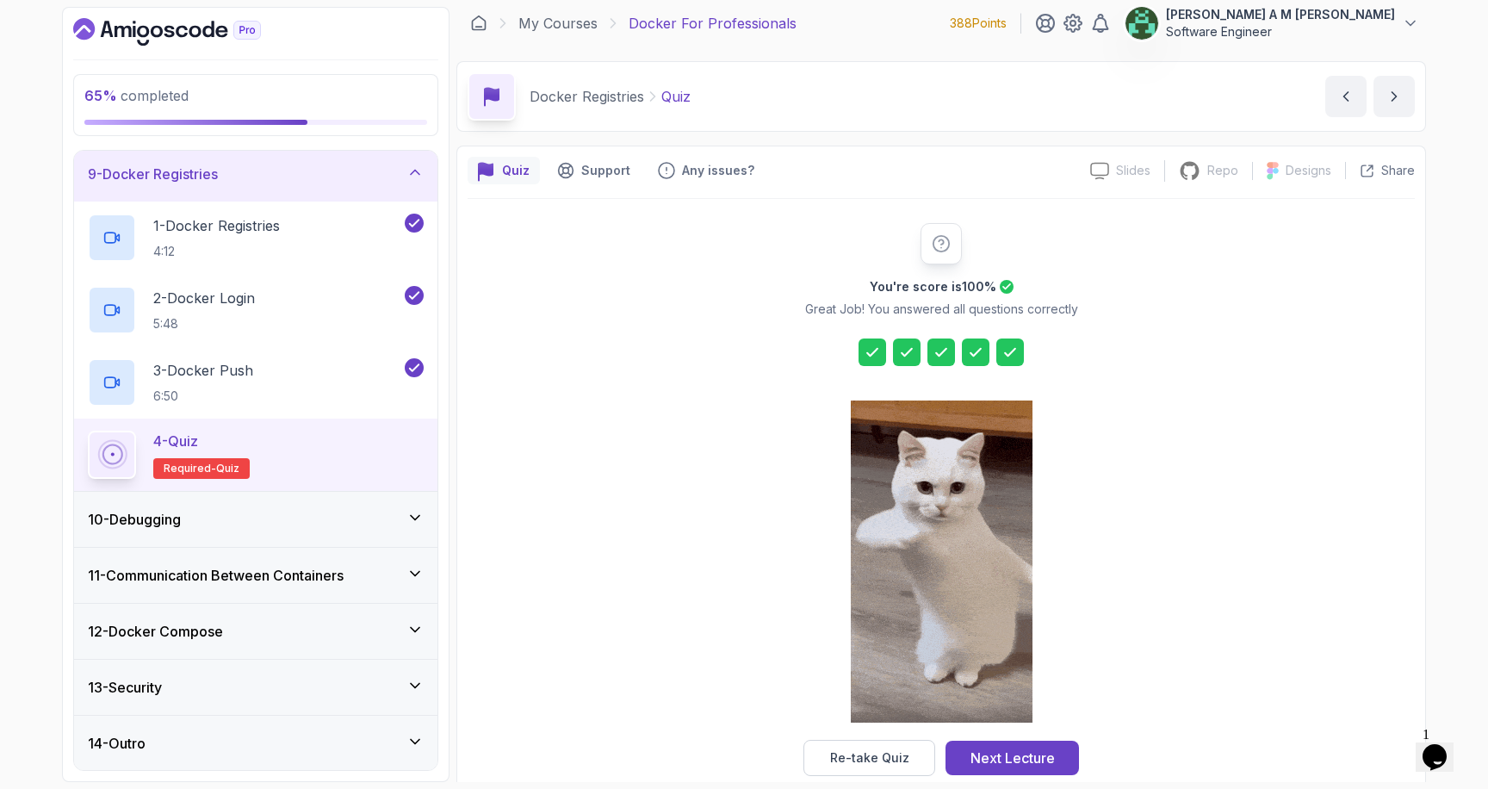
click at [276, 522] on div "10 - Debugging" at bounding box center [256, 519] width 336 height 21
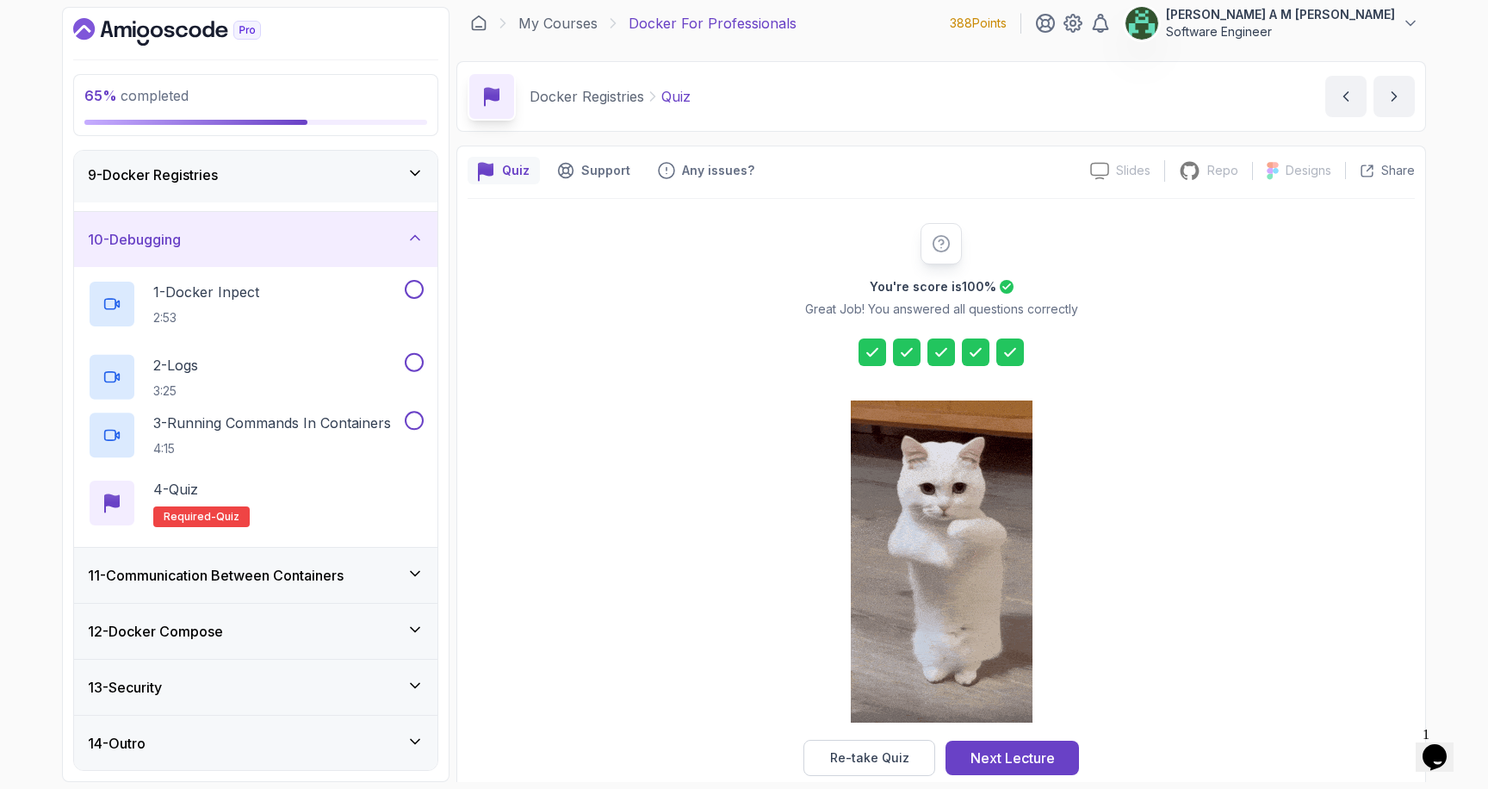
scroll to position [452, 0]
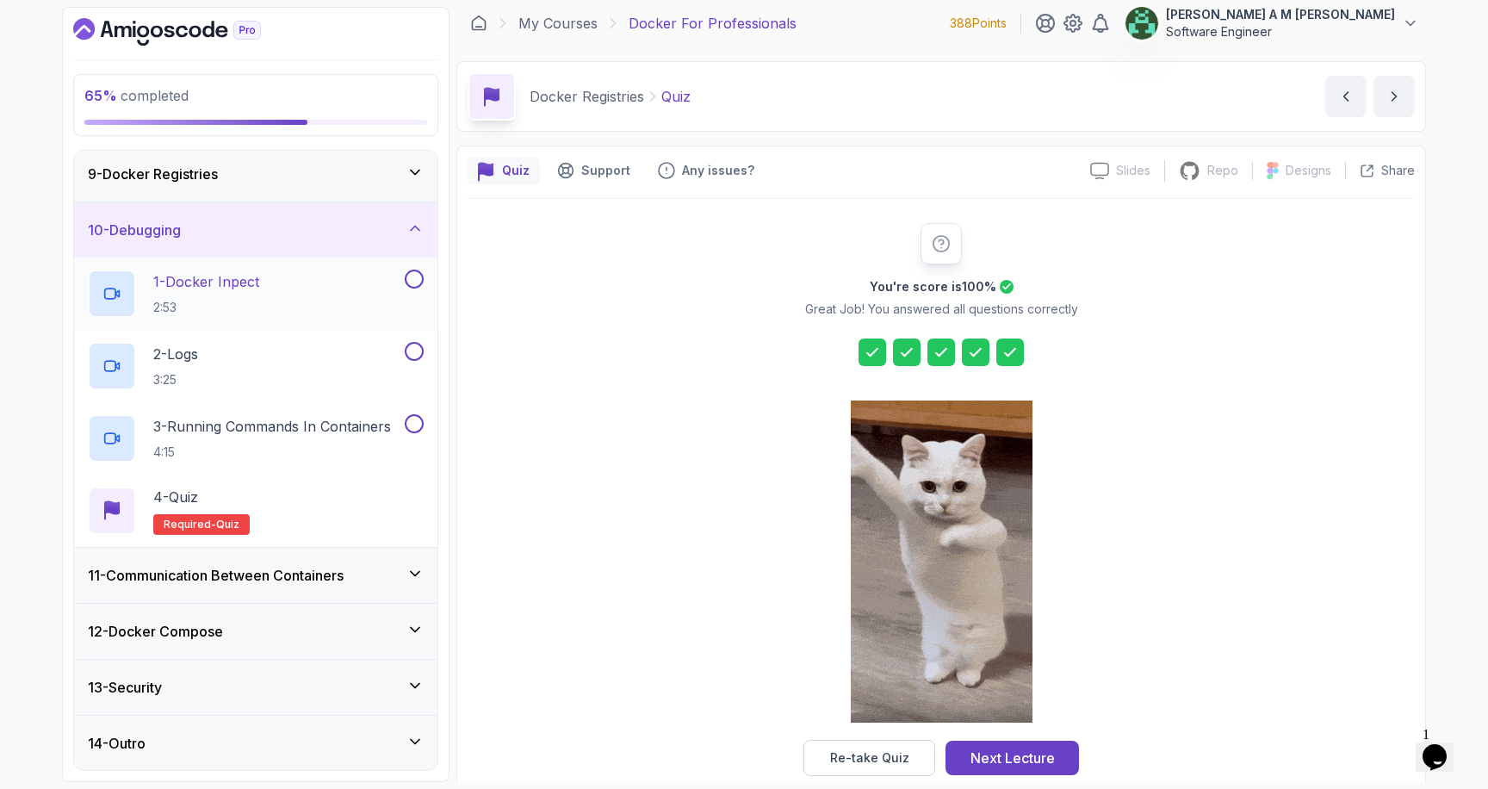
click at [279, 304] on div "1 - Docker Inpect 2:53" at bounding box center [245, 294] width 314 height 48
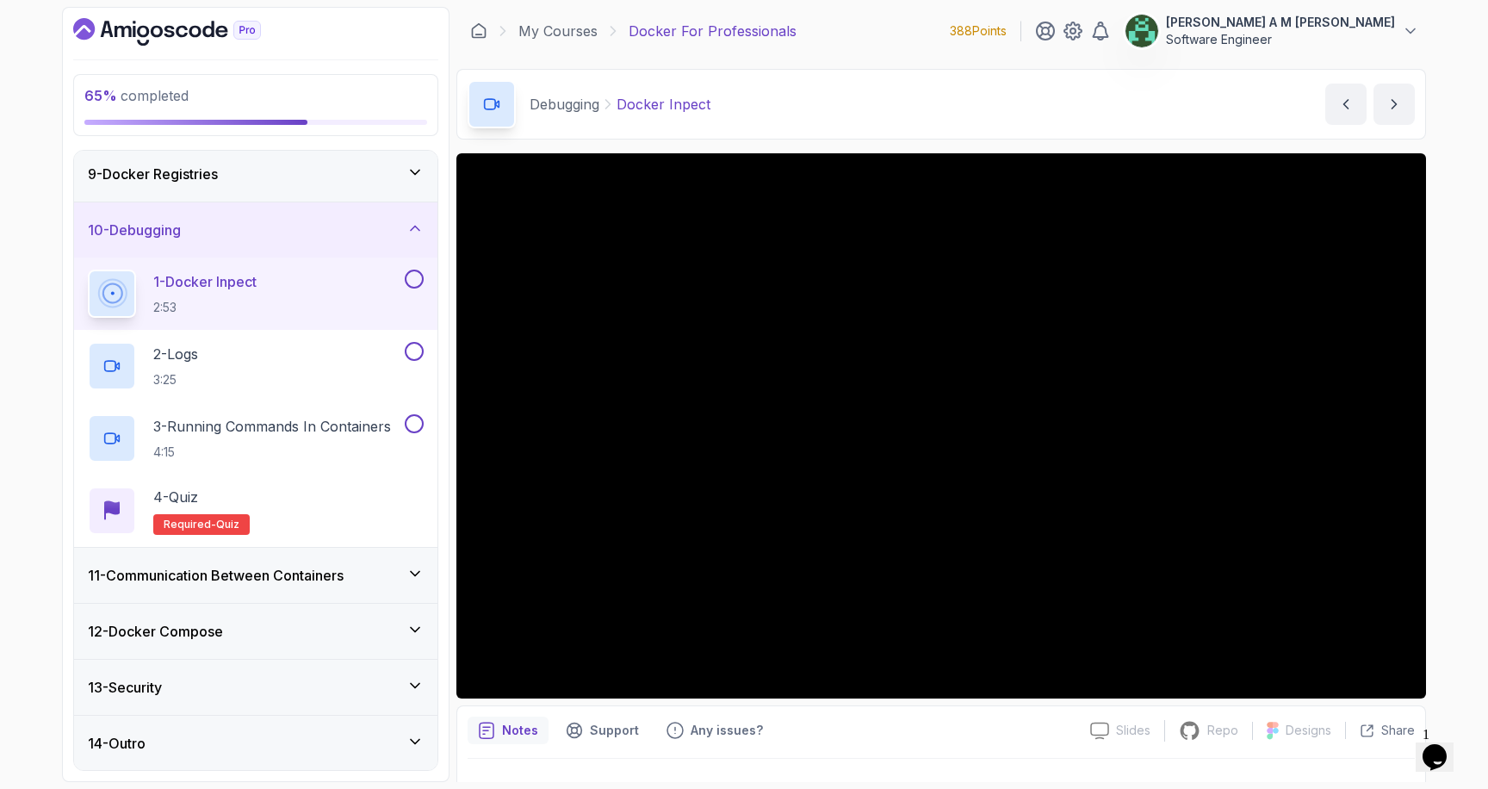
click at [415, 277] on button at bounding box center [414, 279] width 19 height 19
click at [312, 372] on div "2 - Logs 3:25" at bounding box center [245, 366] width 314 height 48
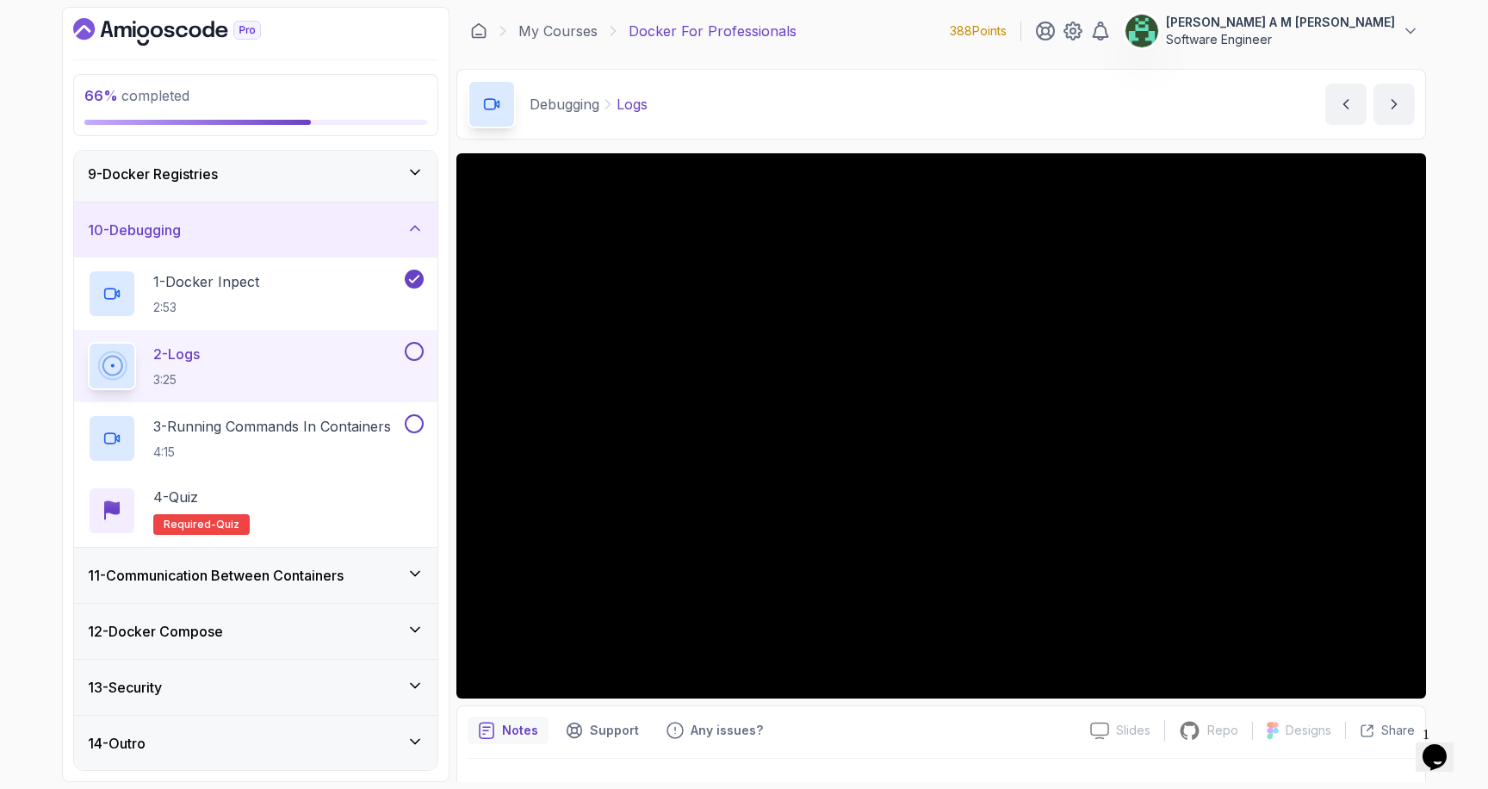
click at [416, 346] on button at bounding box center [414, 351] width 19 height 19
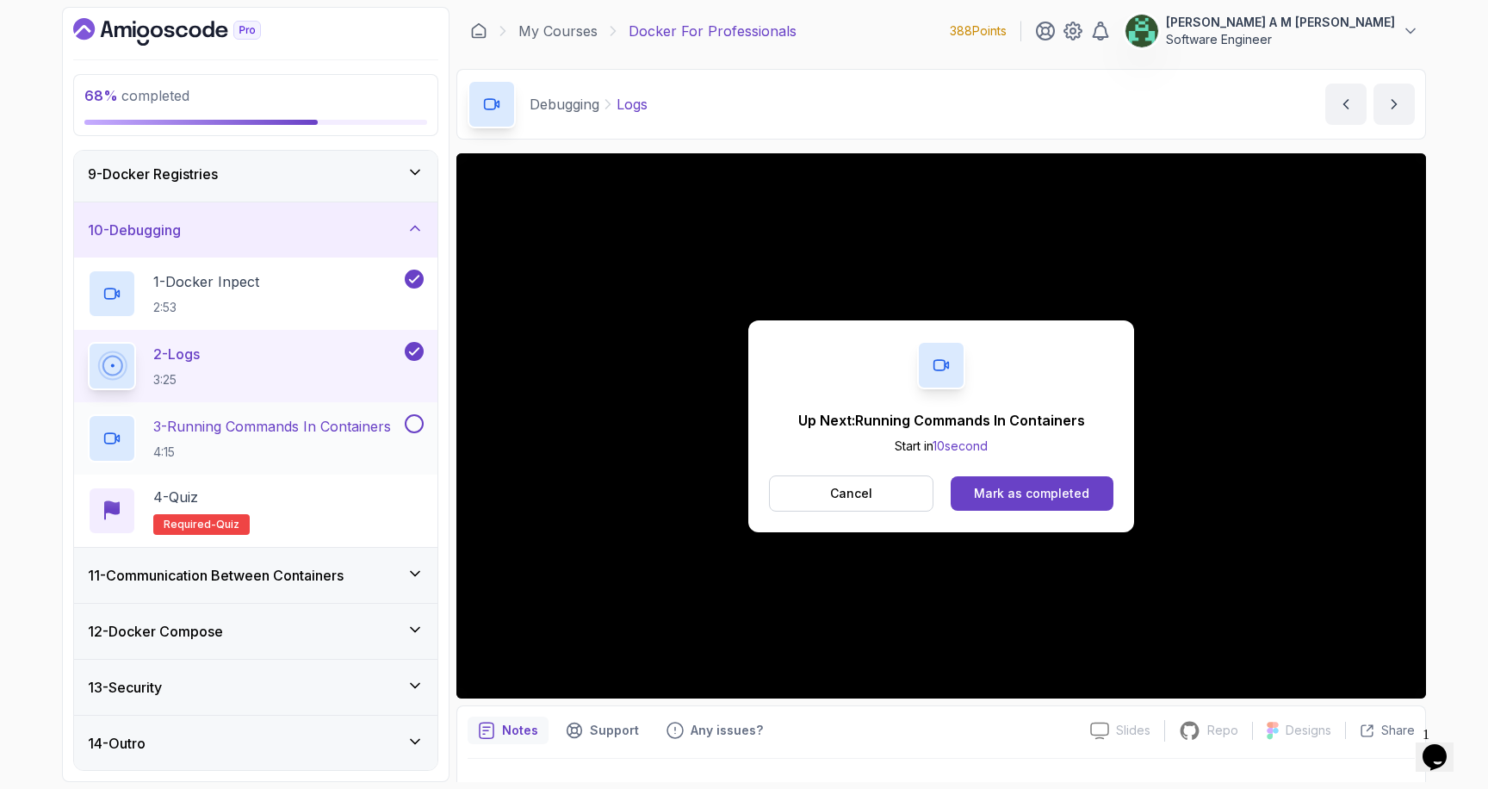
click at [323, 434] on p "3 - Running Commands In Containers" at bounding box center [272, 426] width 238 height 21
